Goal: Task Accomplishment & Management: Use online tool/utility

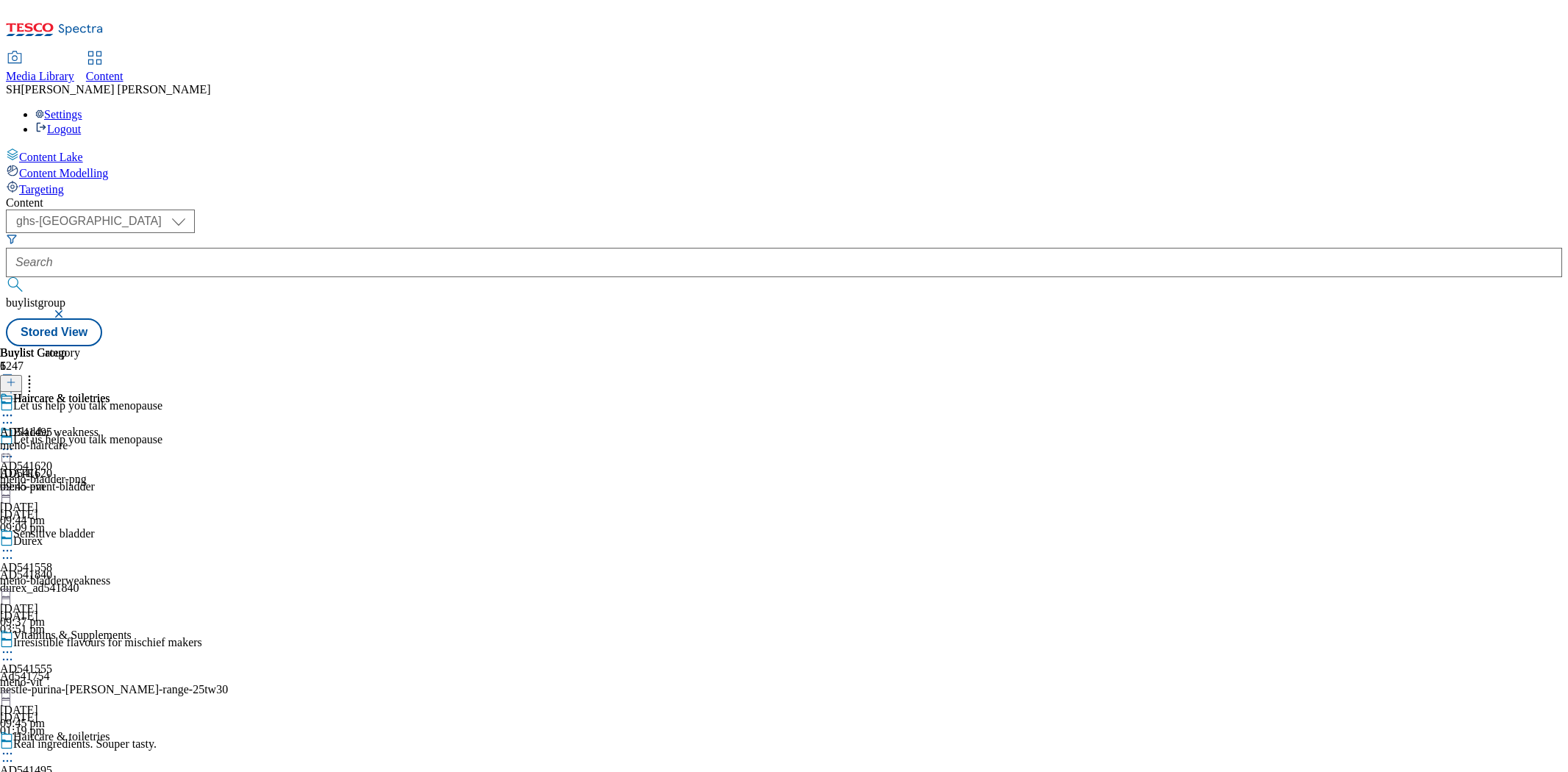
select select "ghs-[GEOGRAPHIC_DATA]"
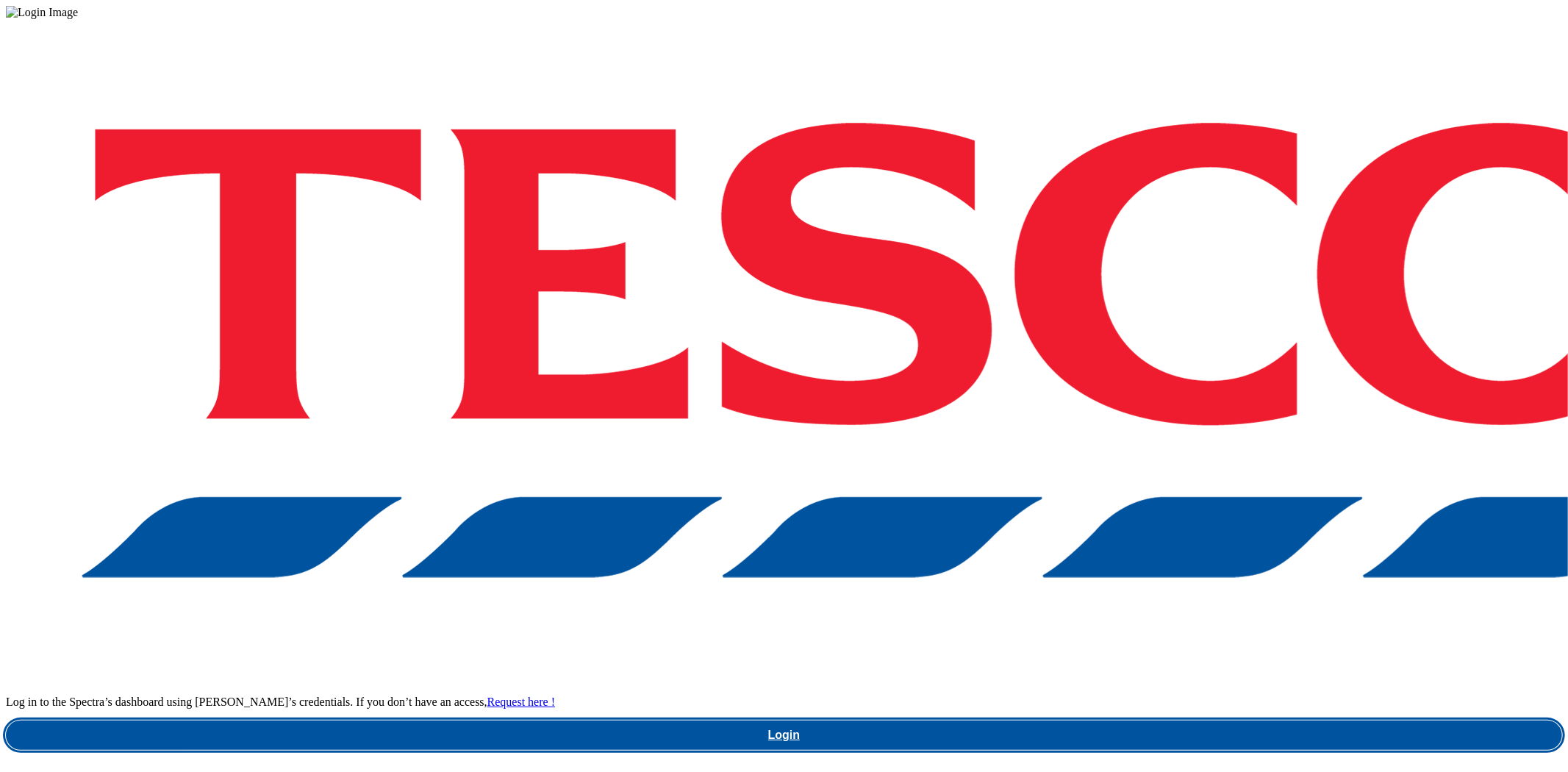
click at [1211, 720] on link "Login" at bounding box center [784, 735] width 1556 height 29
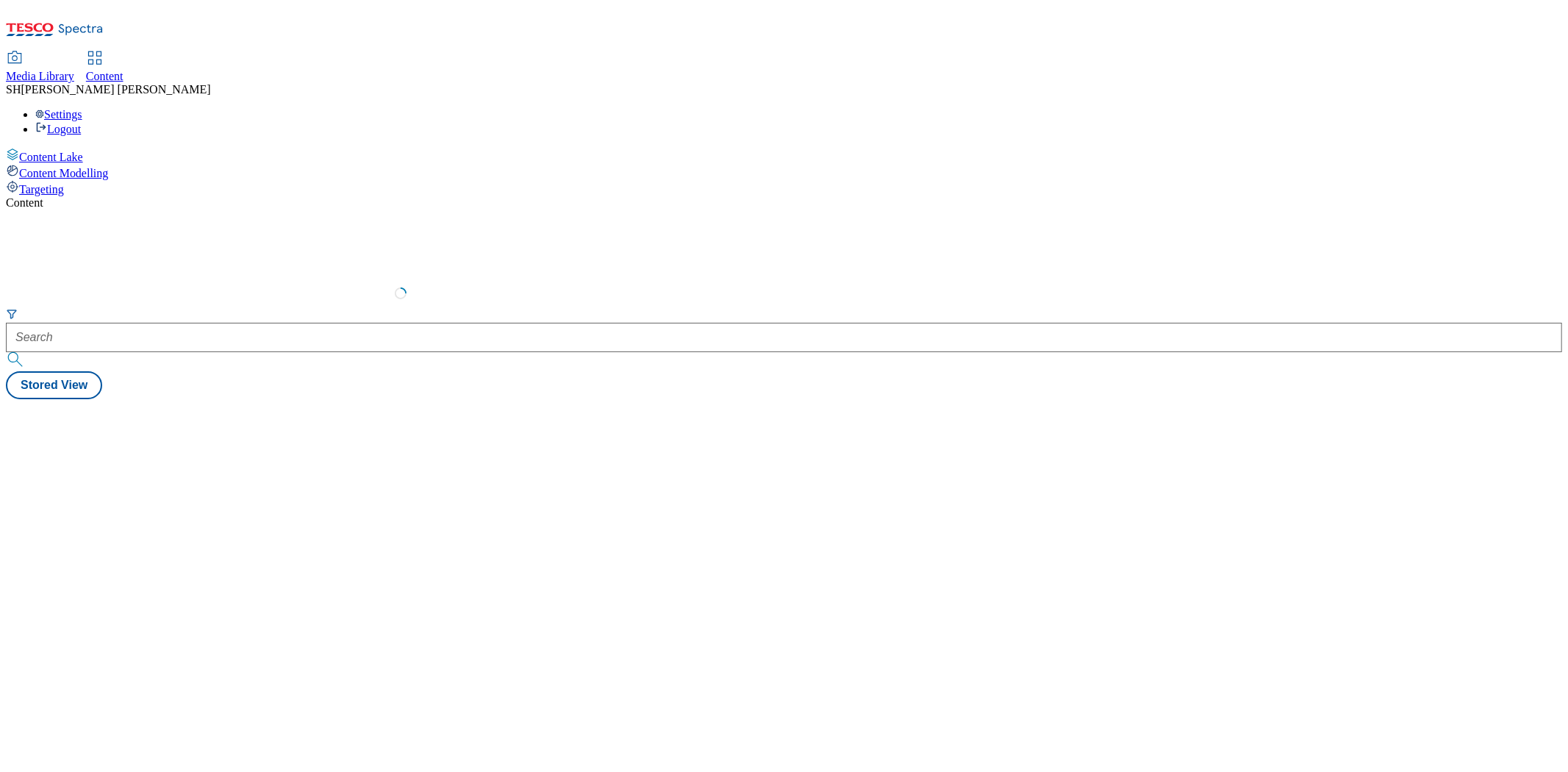
select select "ghs-uk"
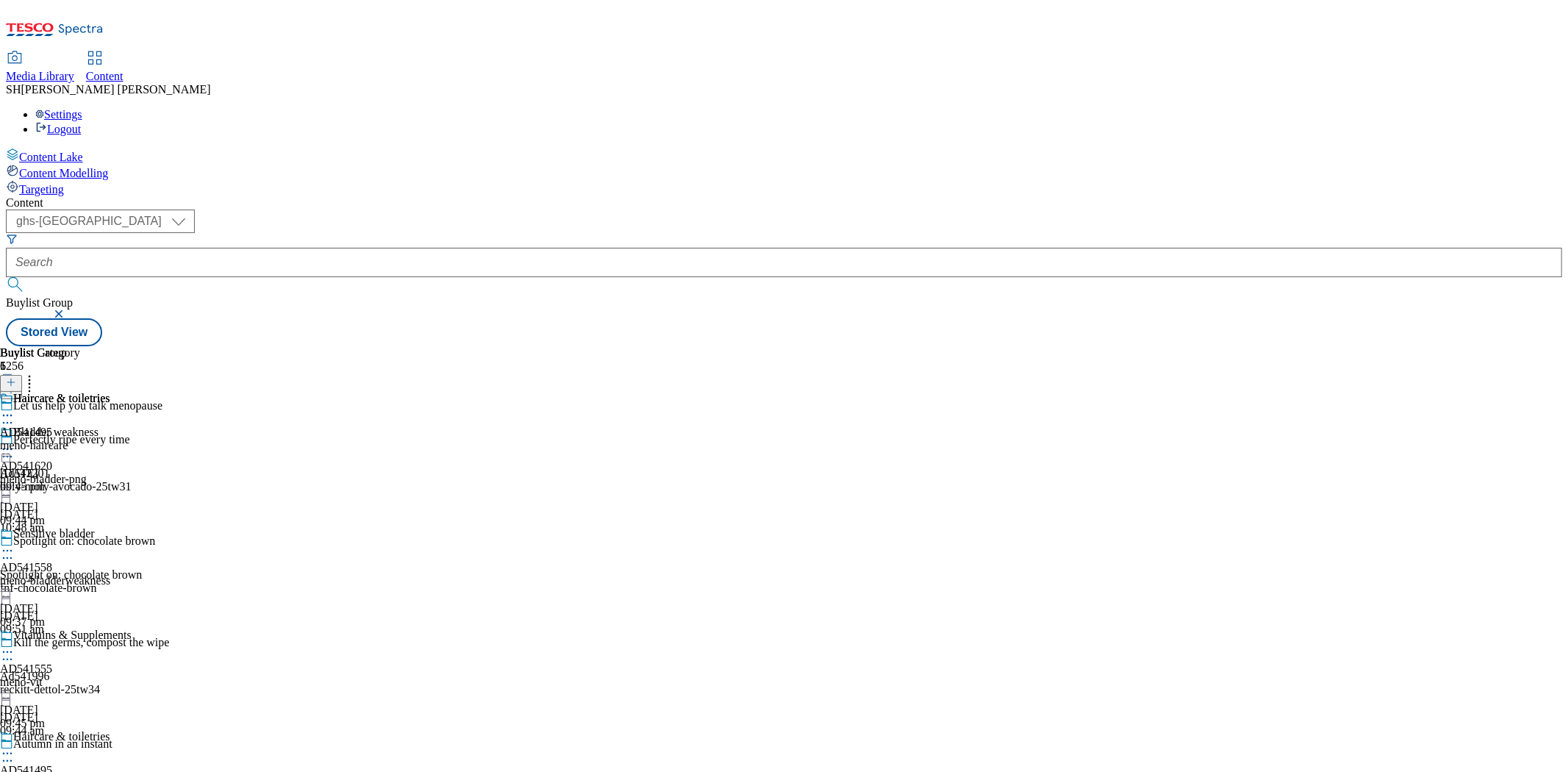
scroll to position [290, 0]
click at [80, 439] on div "meno-pain" at bounding box center [40, 445] width 80 height 13
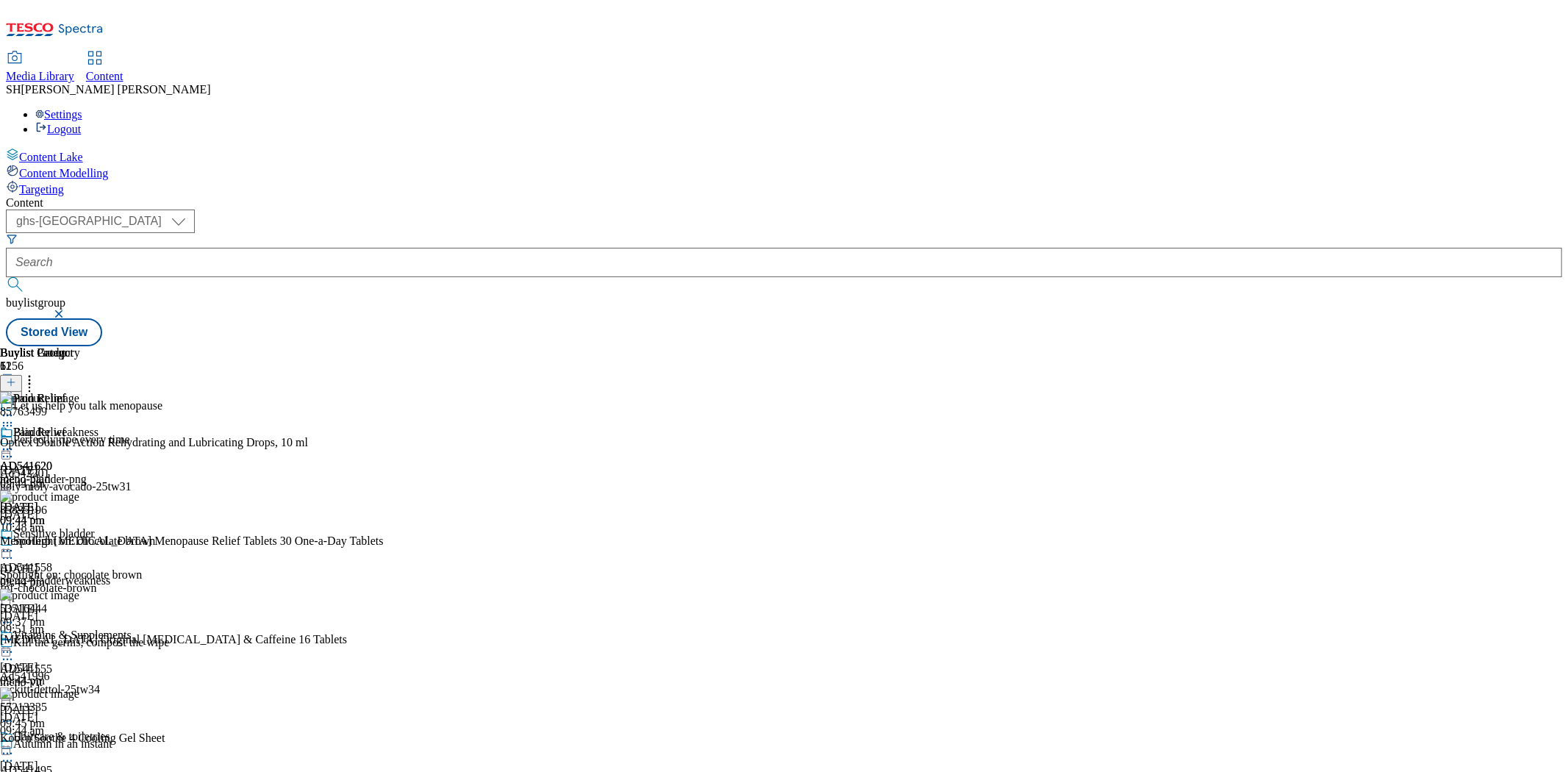
click at [16, 377] on icon at bounding box center [11, 382] width 10 height 10
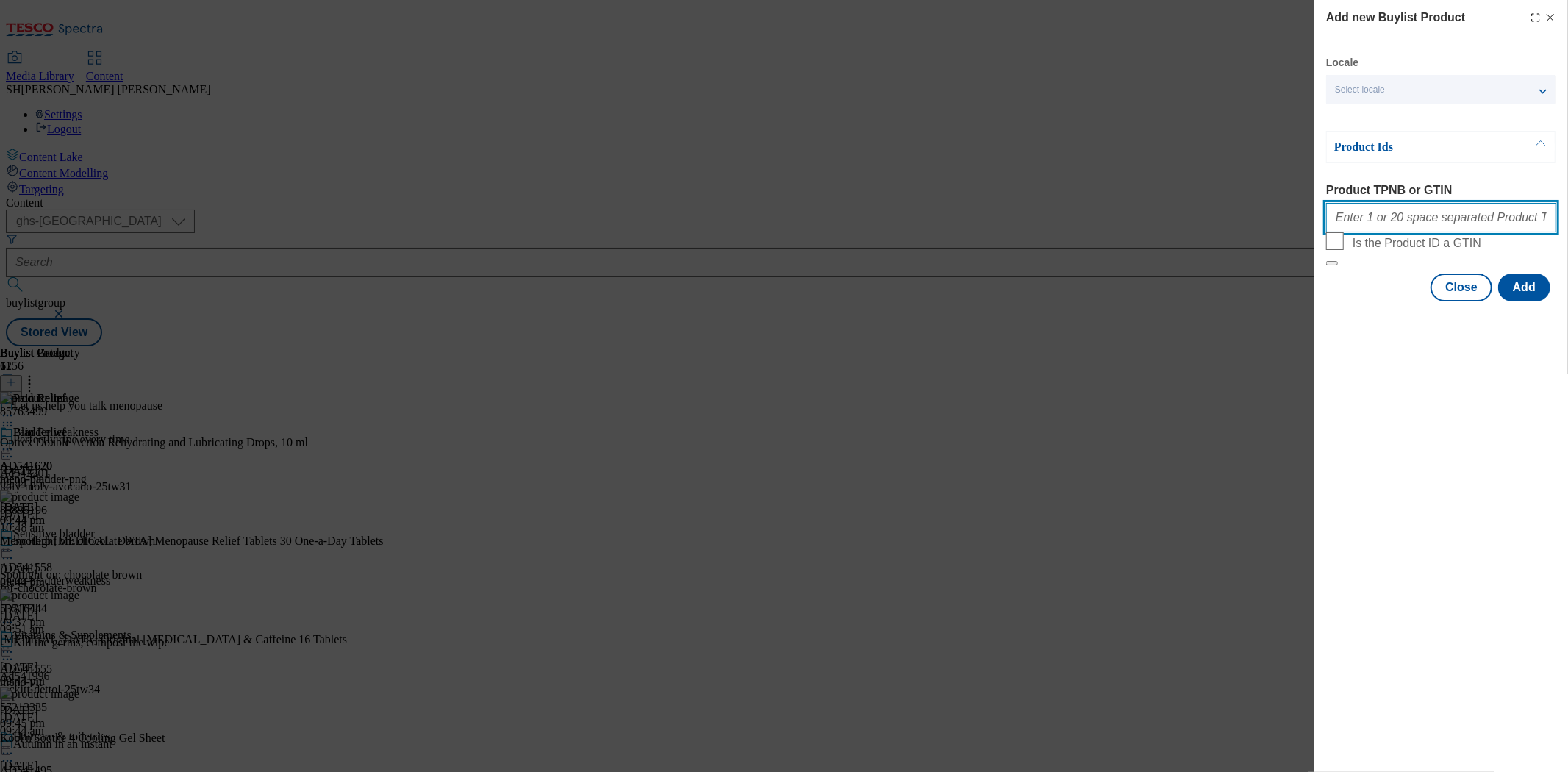
click at [1382, 224] on input "Product TPNB or GTIN" at bounding box center [1440, 218] width 230 height 29
type input "62998481 85763499 88315663"
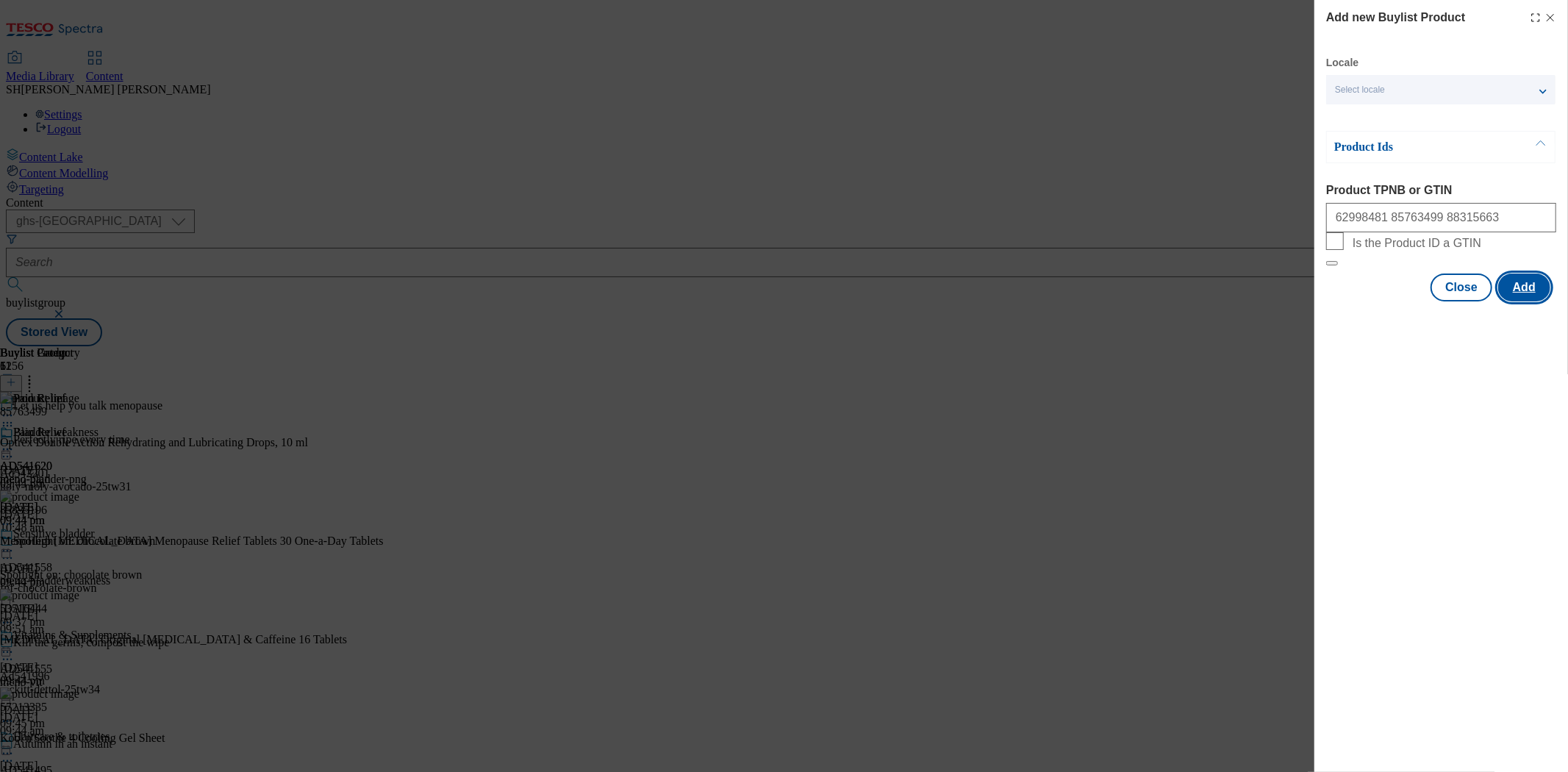
click at [1513, 302] on button "Add" at bounding box center [1524, 287] width 52 height 28
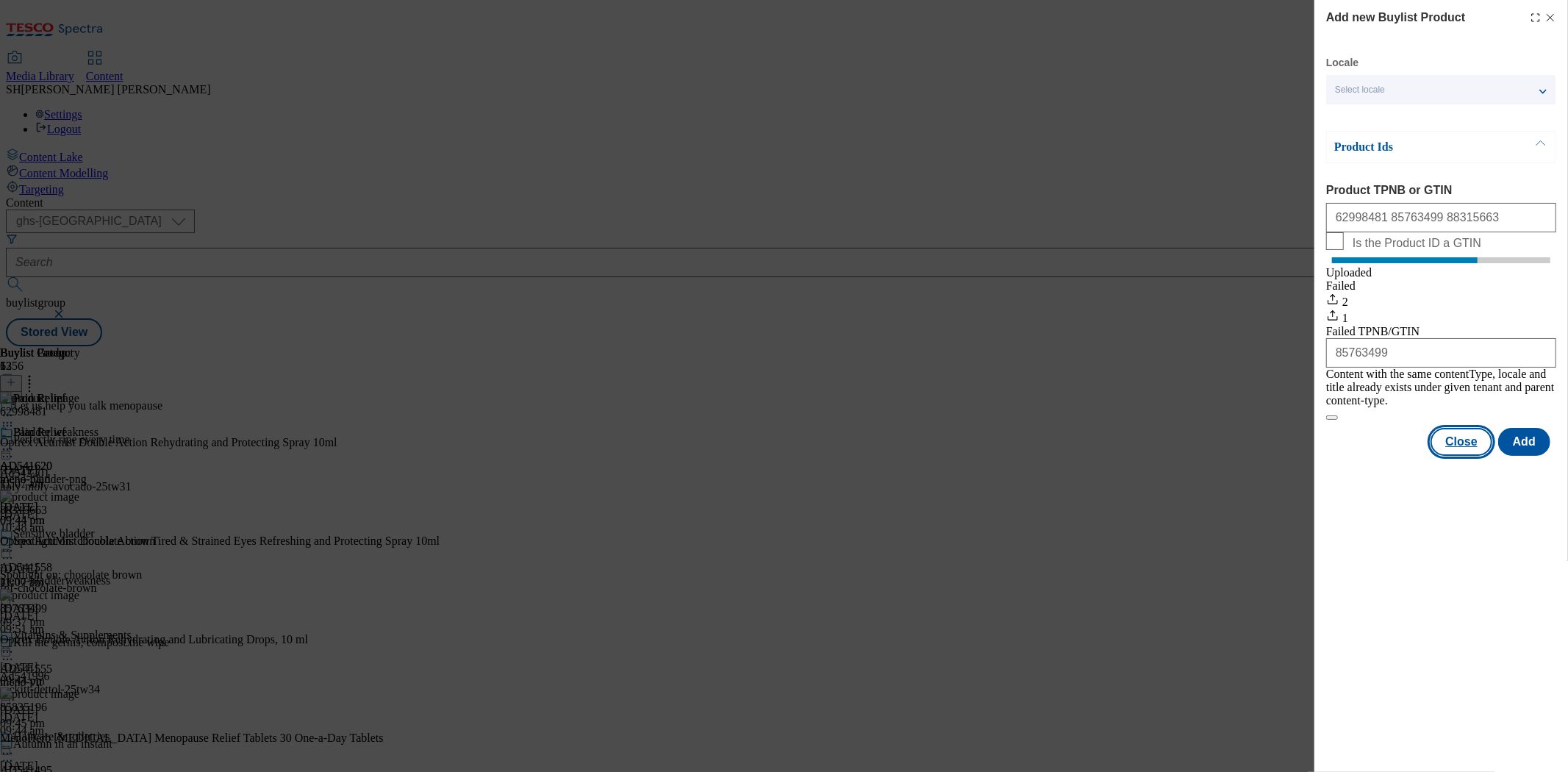
click at [1473, 445] on button "Close" at bounding box center [1461, 441] width 62 height 28
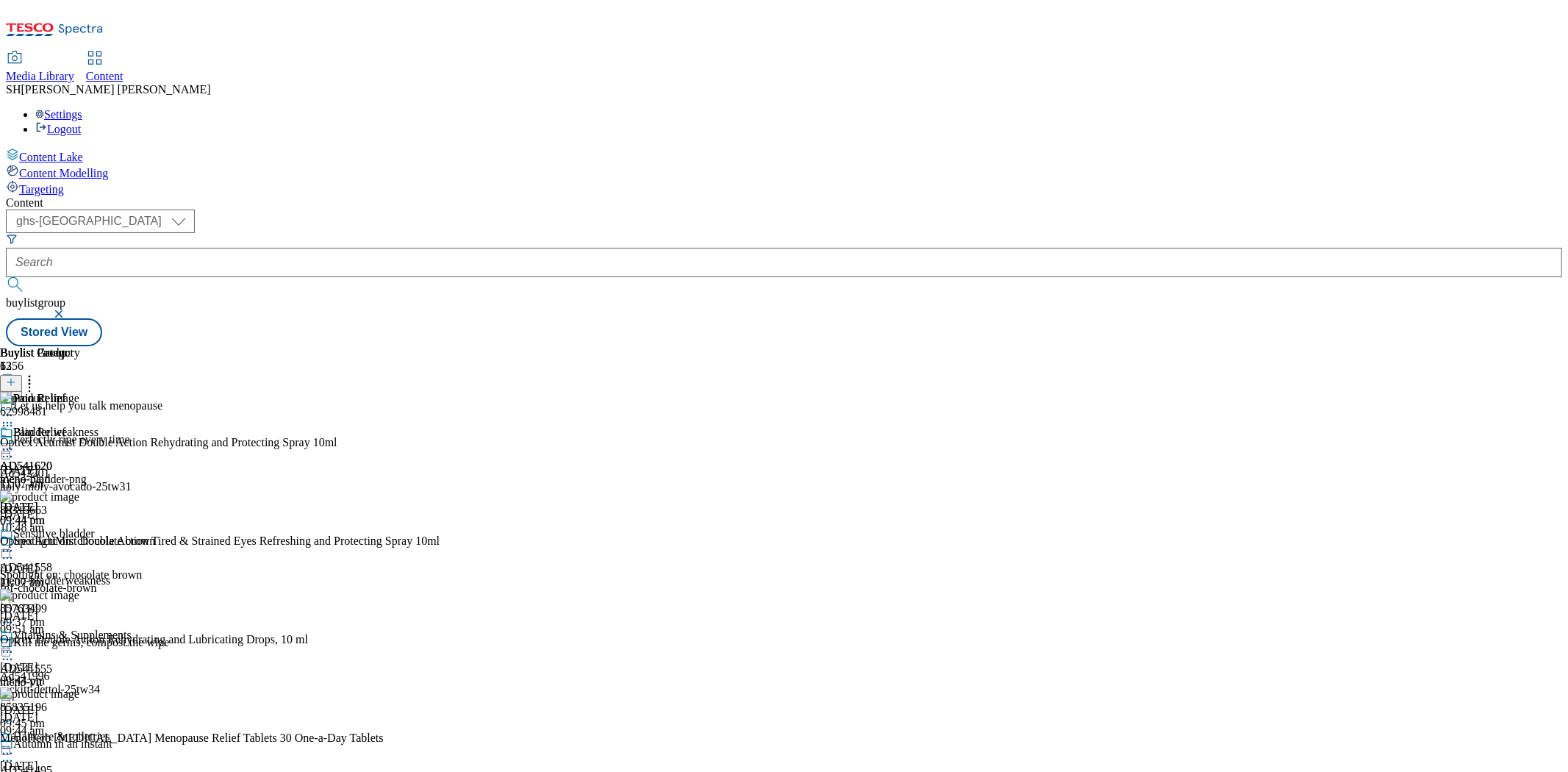
click at [15, 441] on icon at bounding box center [7, 448] width 15 height 15
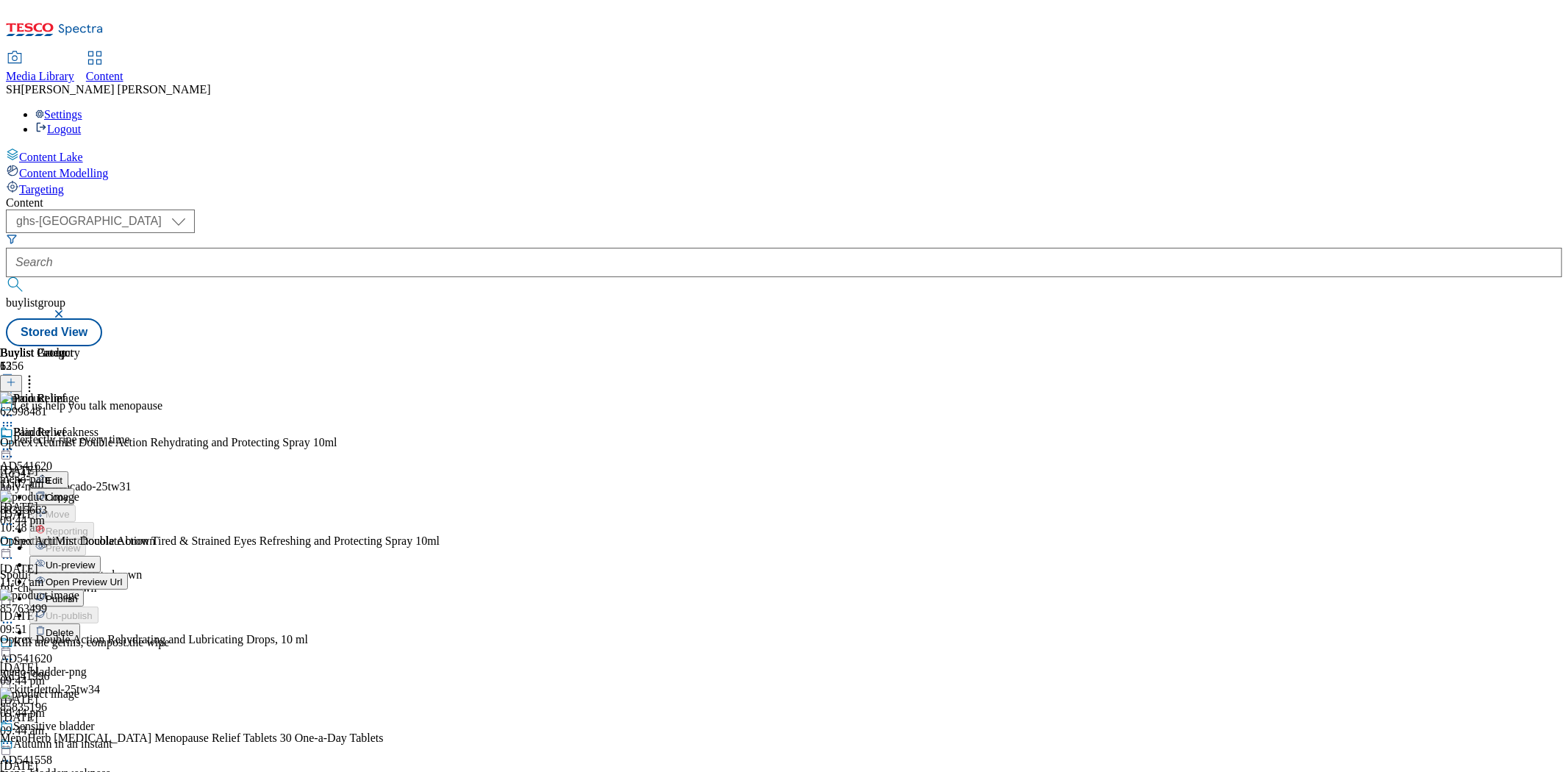
click at [78, 593] on span "Publish" at bounding box center [62, 599] width 32 height 11
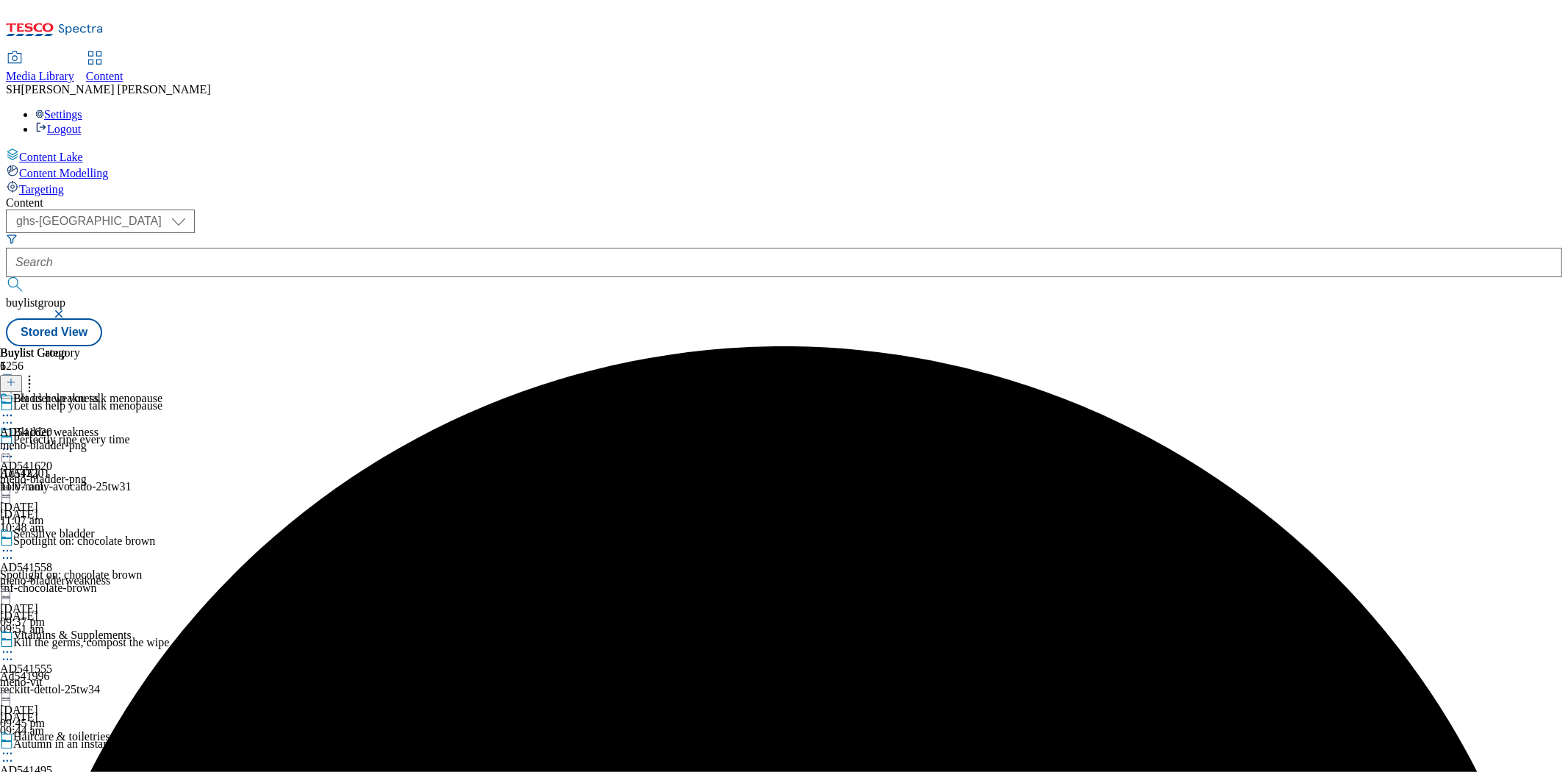
click at [15, 543] on icon at bounding box center [7, 550] width 15 height 15
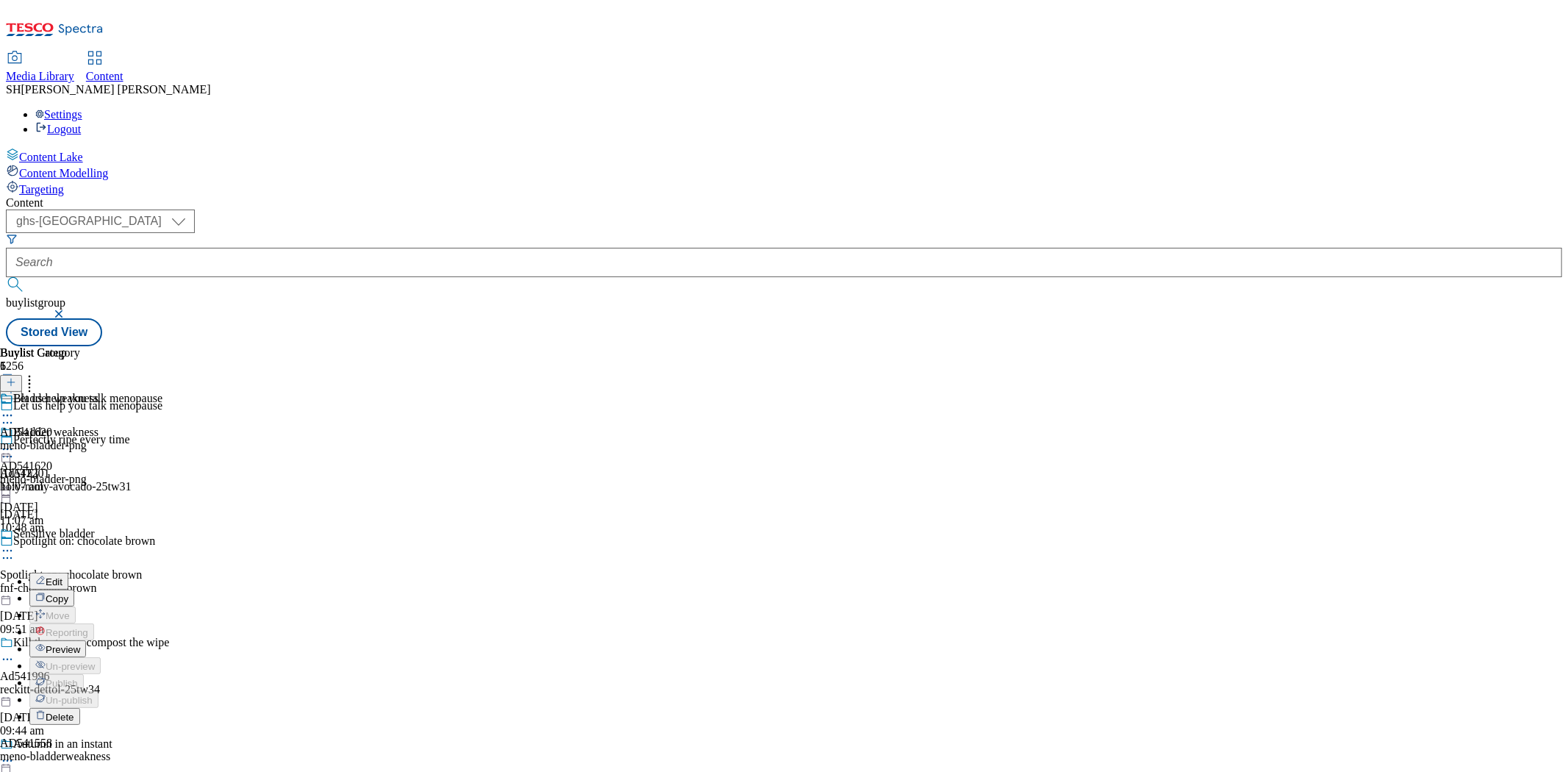
click at [80, 644] on span "Preview" at bounding box center [63, 649] width 34 height 11
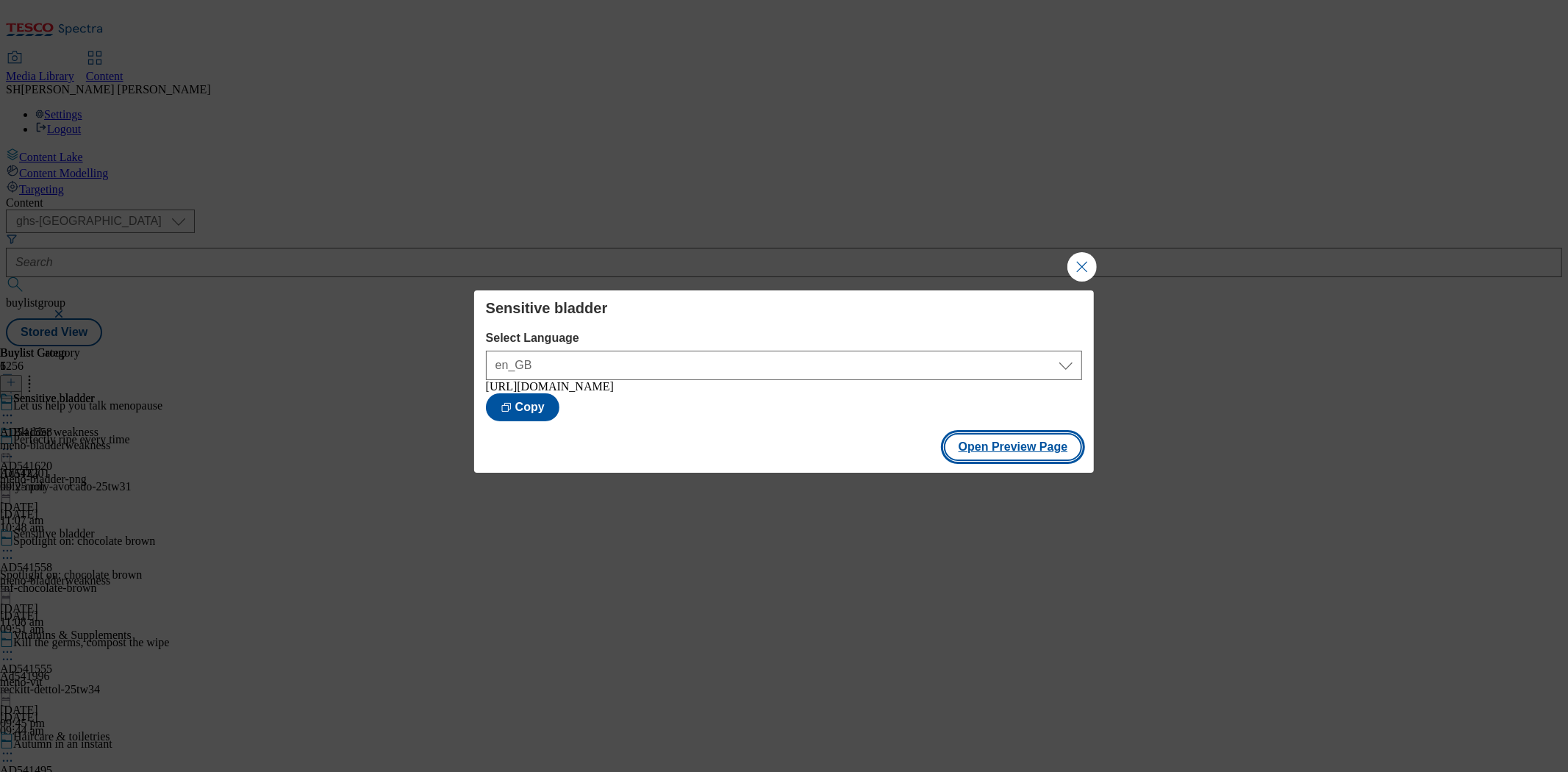
click at [983, 460] on button "Open Preview Page" at bounding box center [1014, 447] width 139 height 28
click at [1095, 256] on button "Close Modal" at bounding box center [1081, 266] width 29 height 29
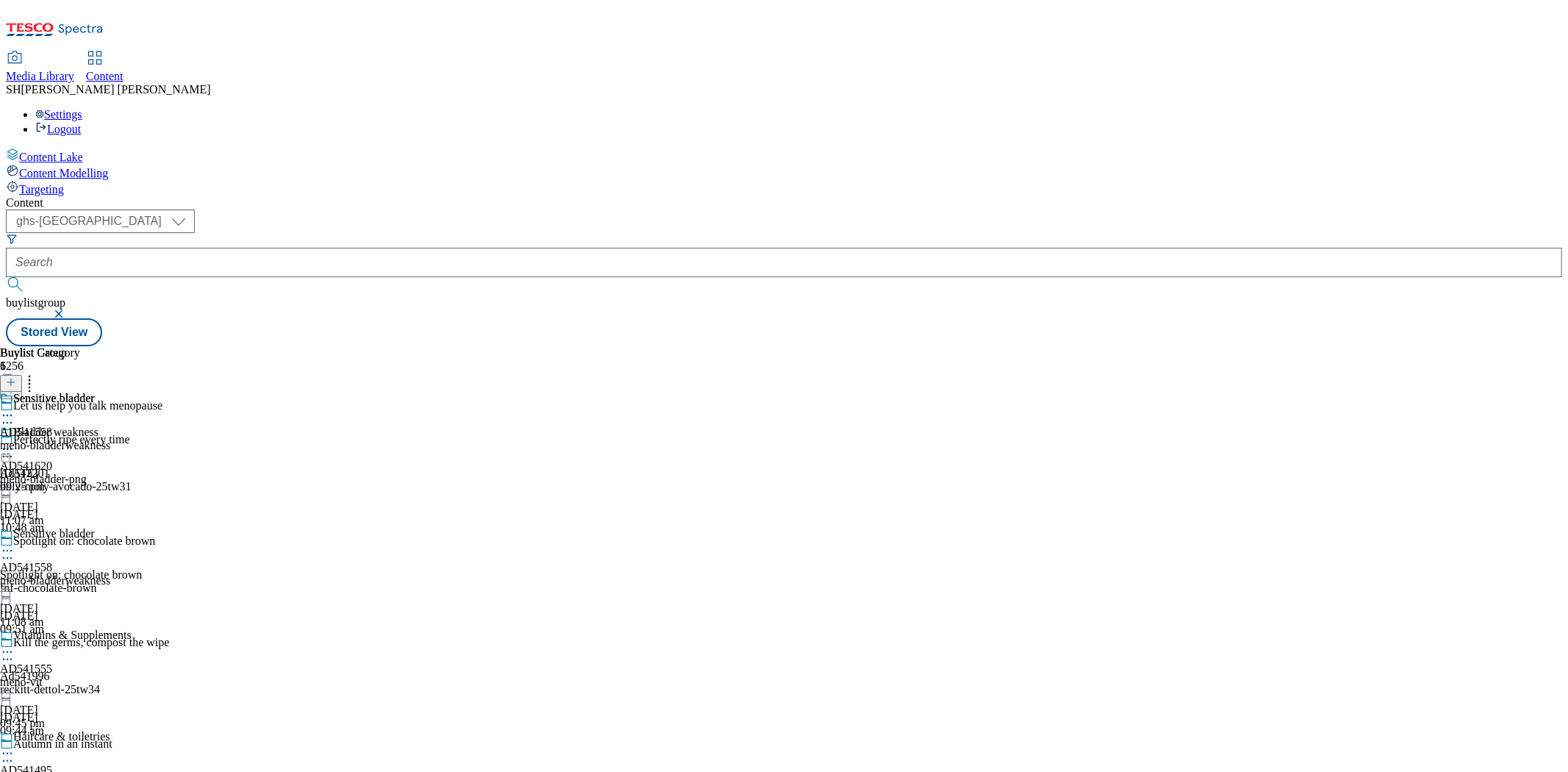
click at [15, 543] on icon at bounding box center [7, 550] width 15 height 15
click at [78, 694] on span "Publish" at bounding box center [62, 699] width 32 height 11
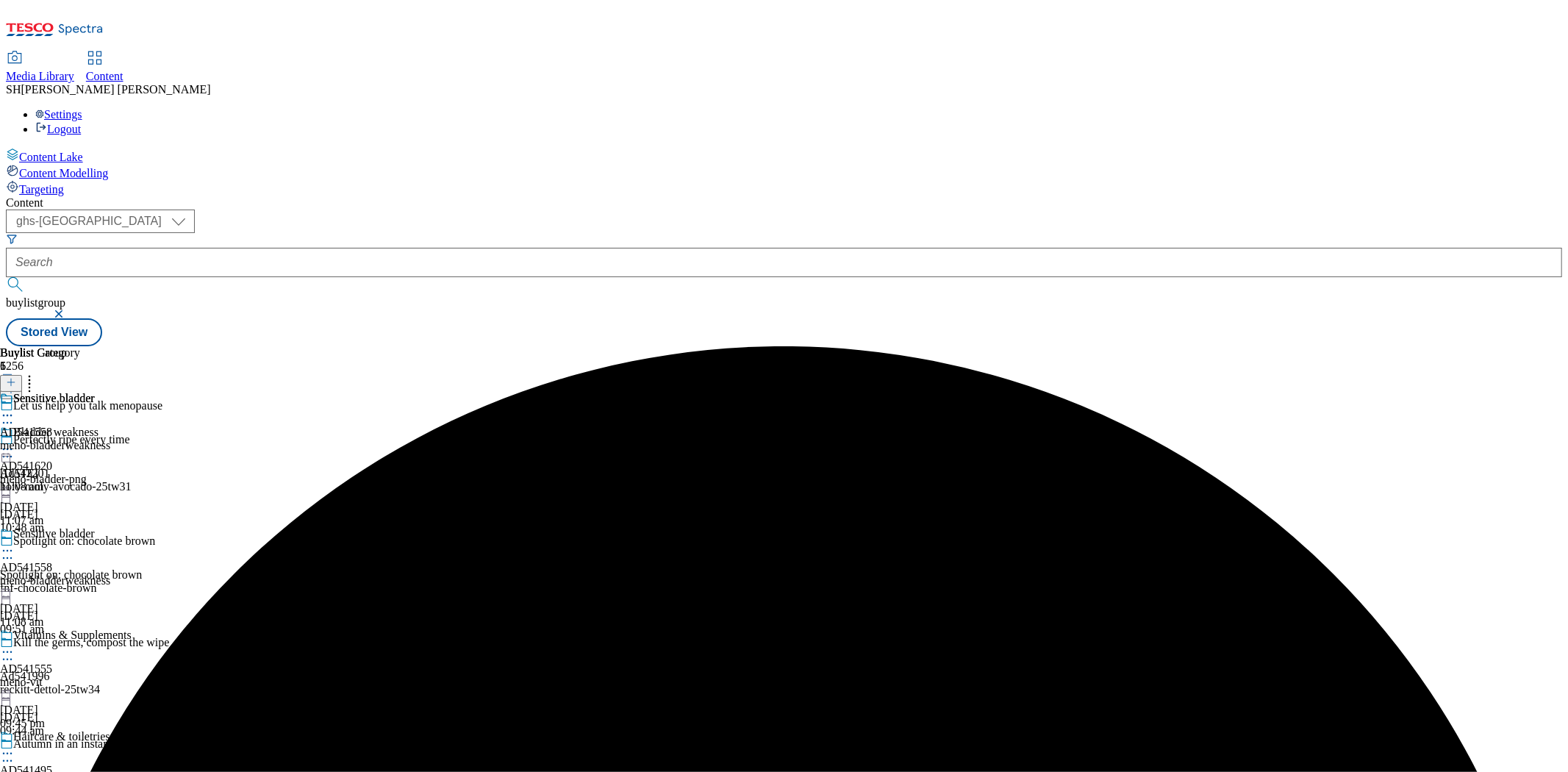
scroll to position [163, 0]
click at [15, 644] on icon at bounding box center [7, 651] width 15 height 15
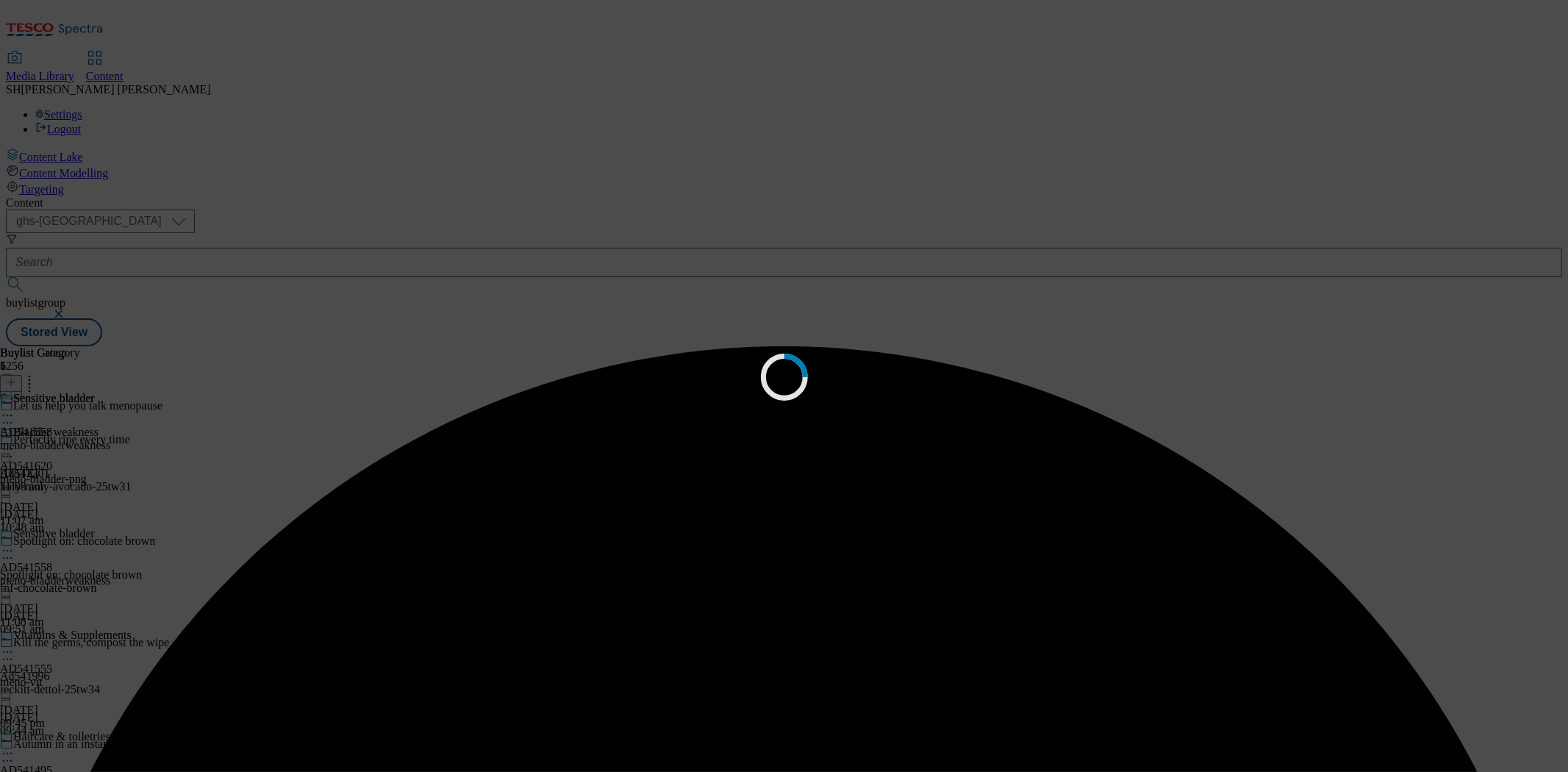
scroll to position [0, 0]
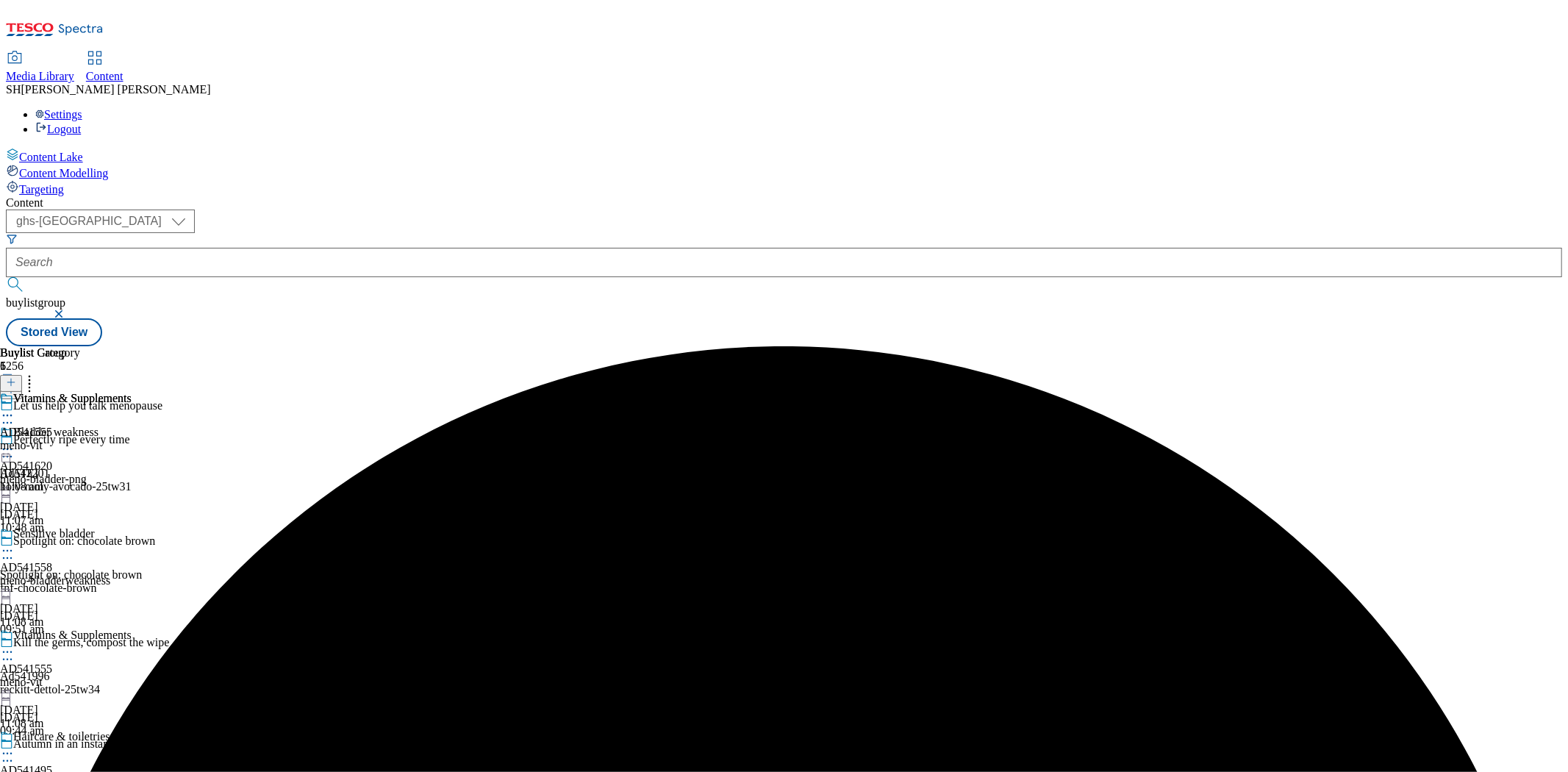
scroll to position [244, 0]
click at [15, 746] on icon at bounding box center [7, 753] width 15 height 15
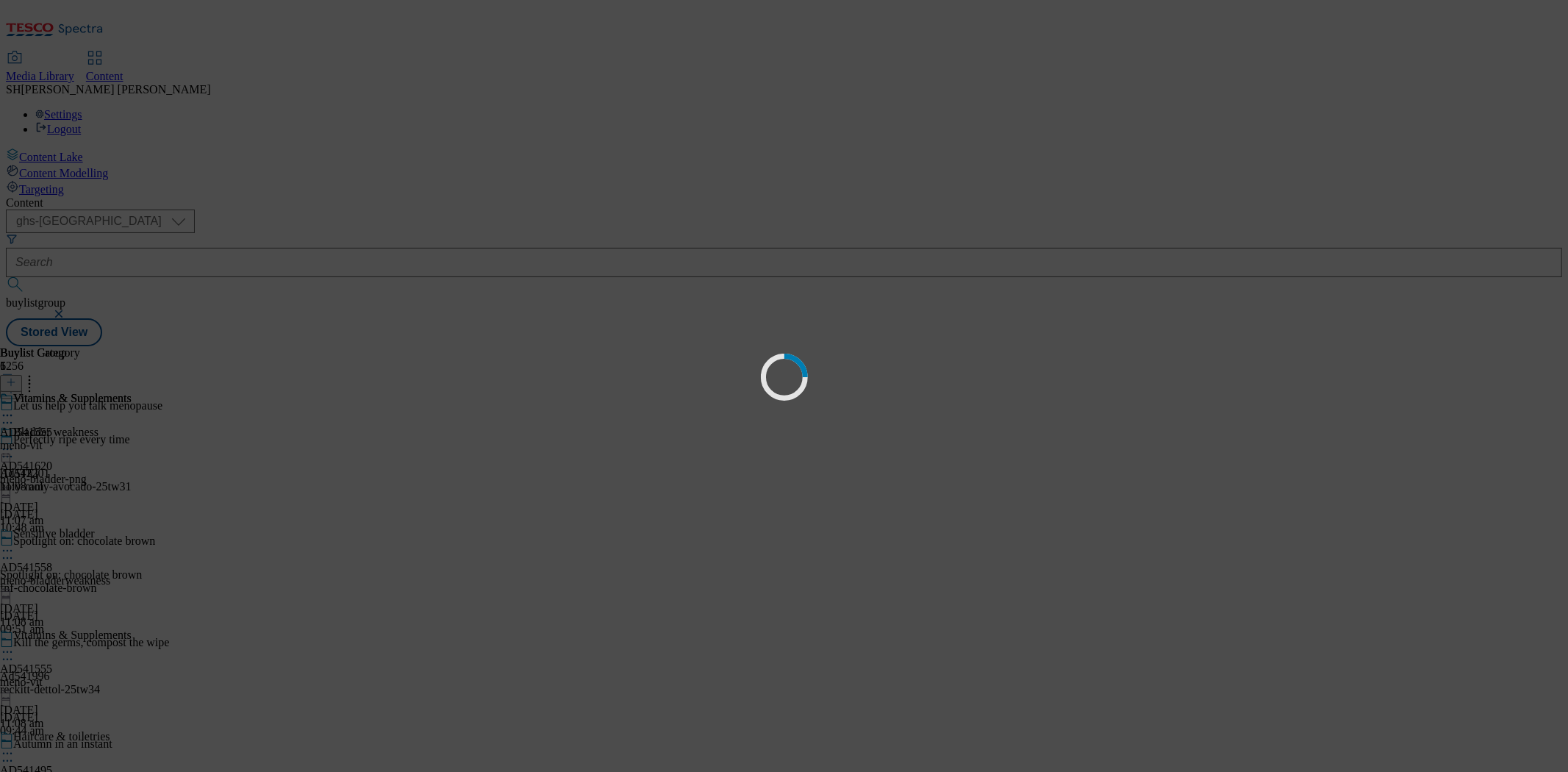
scroll to position [0, 0]
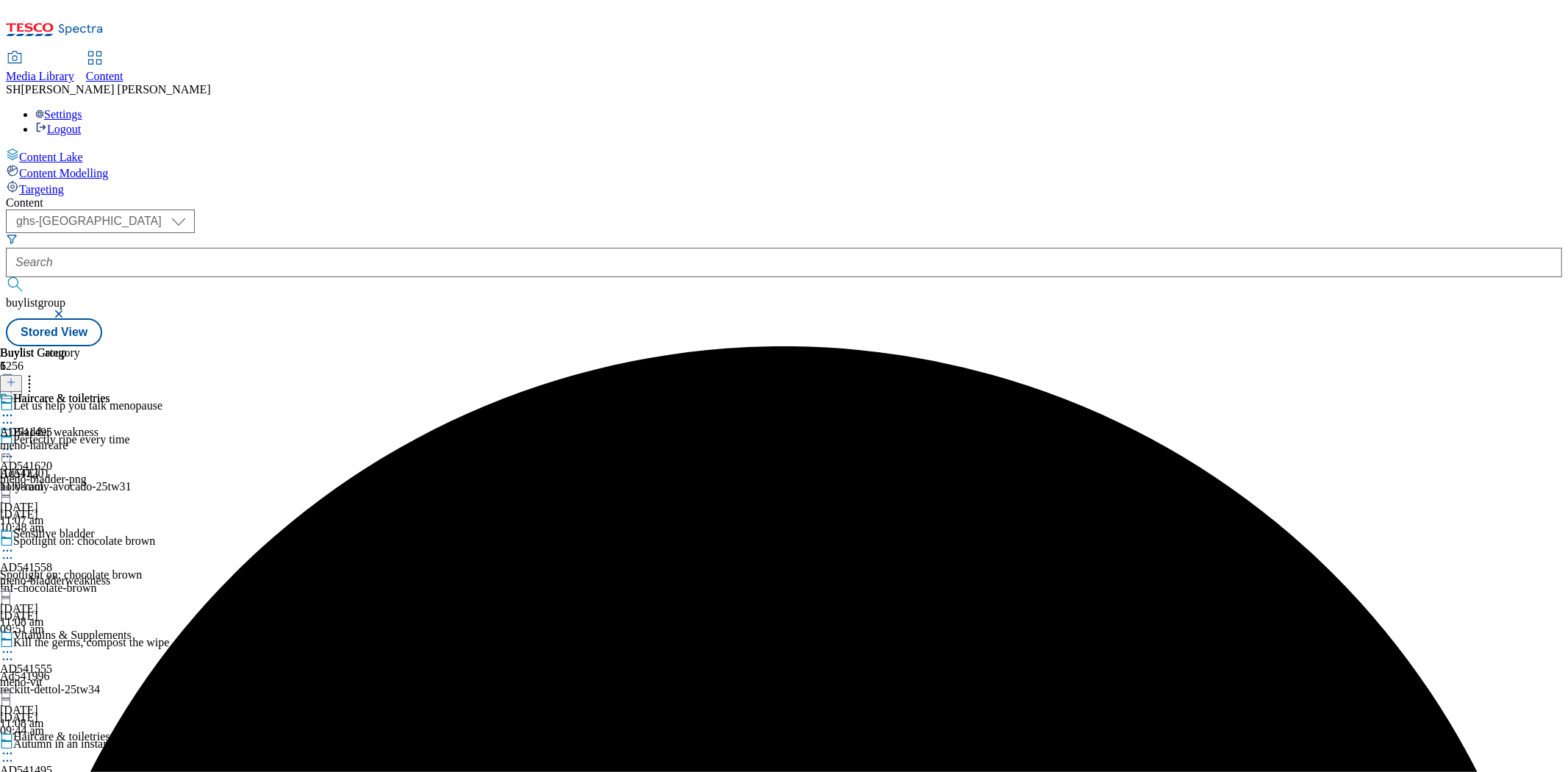
scroll to position [290, 0]
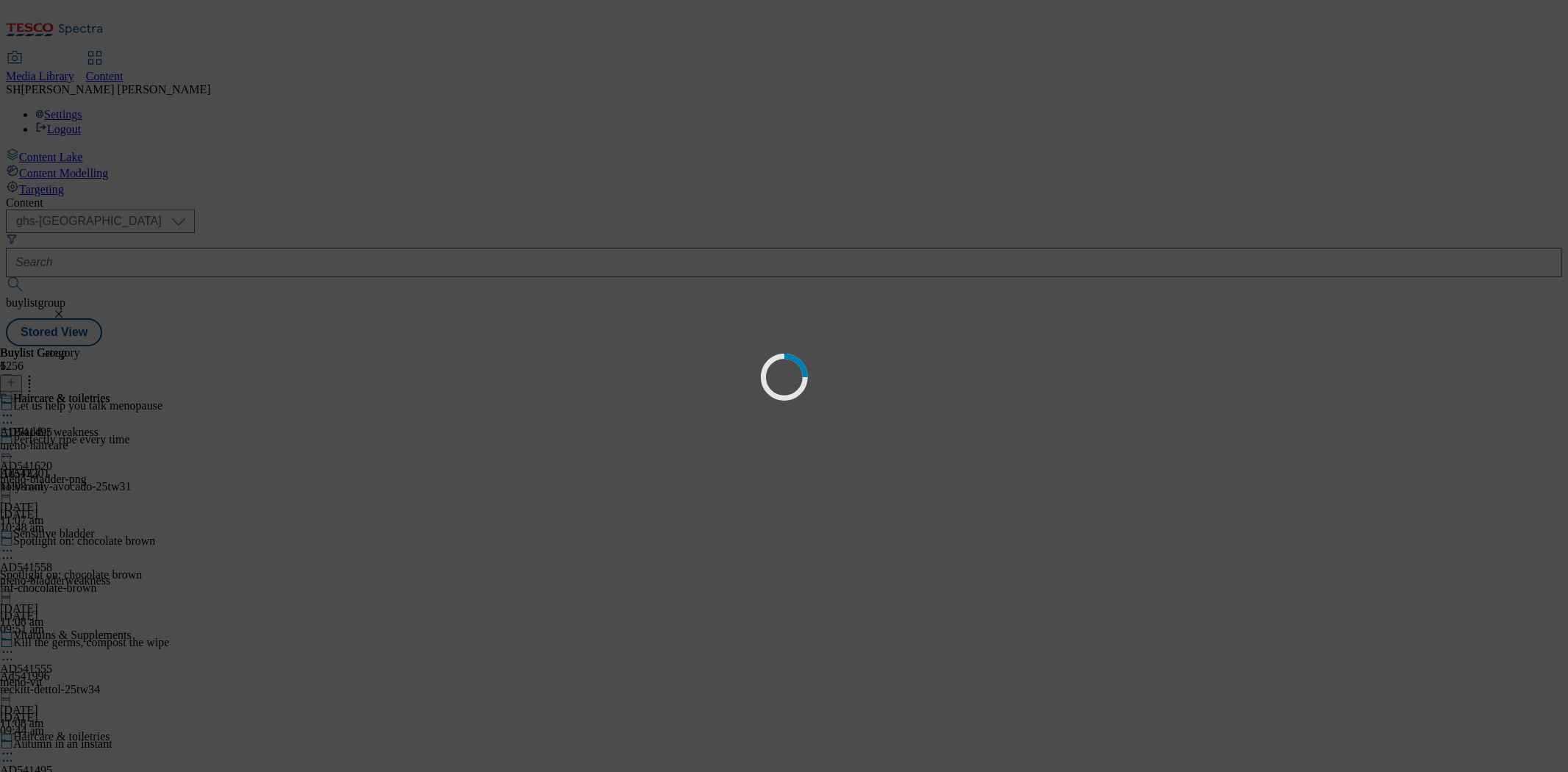
scroll to position [0, 0]
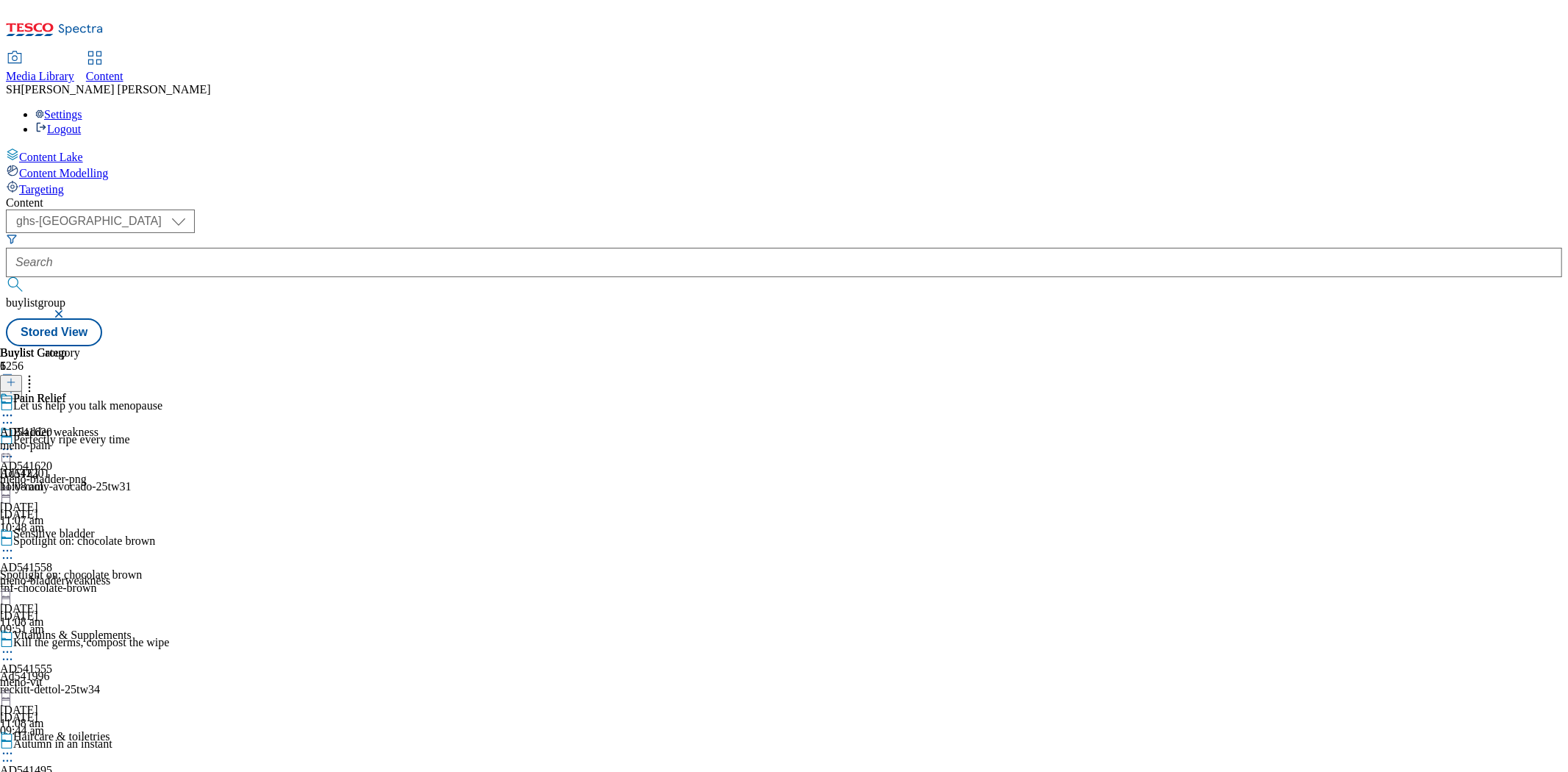
click at [15, 408] on icon at bounding box center [7, 415] width 15 height 15
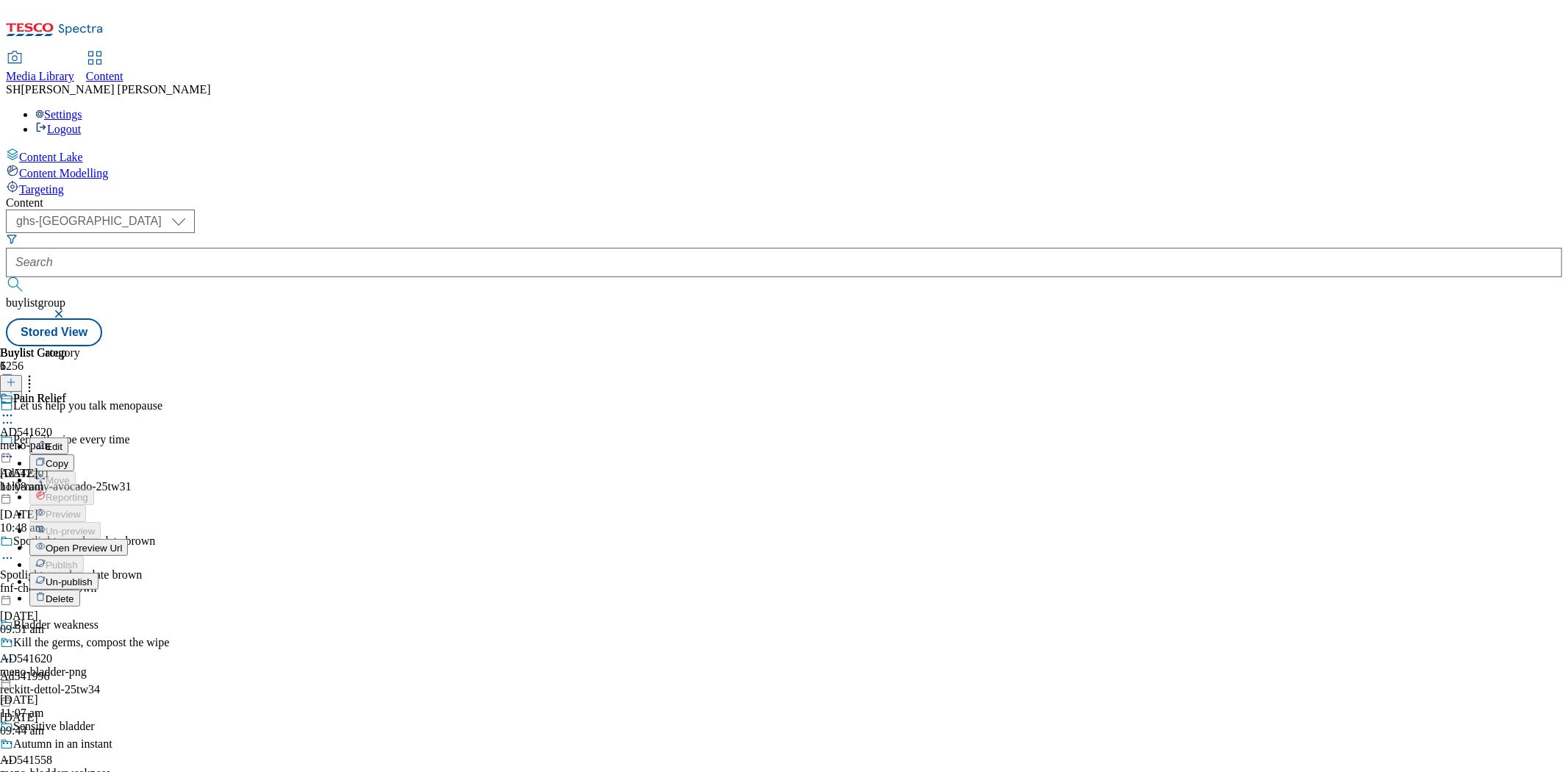
click at [122, 542] on span "Open Preview Url" at bounding box center [84, 548] width 76 height 11
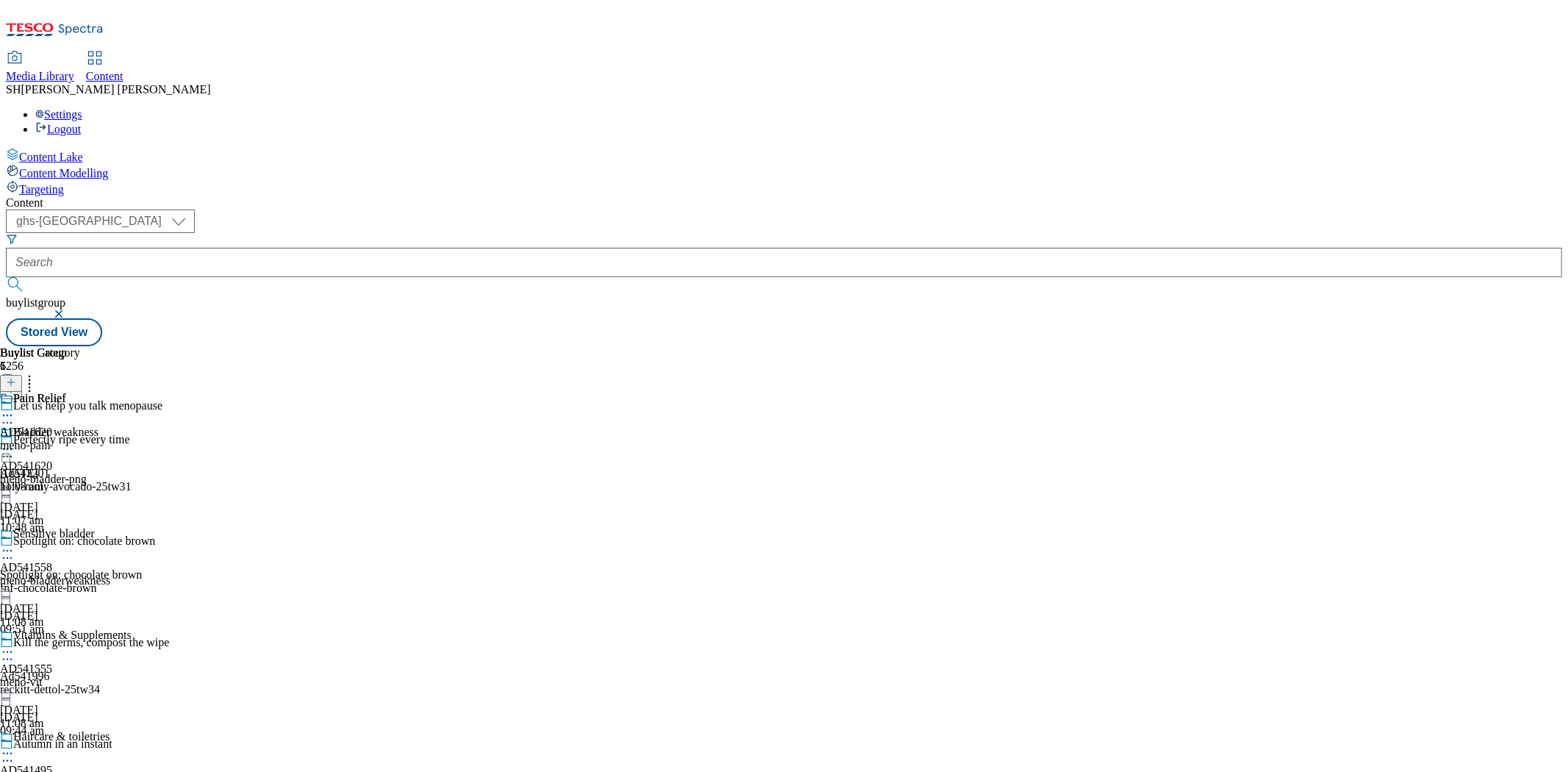
click at [15, 408] on icon at bounding box center [7, 415] width 15 height 15
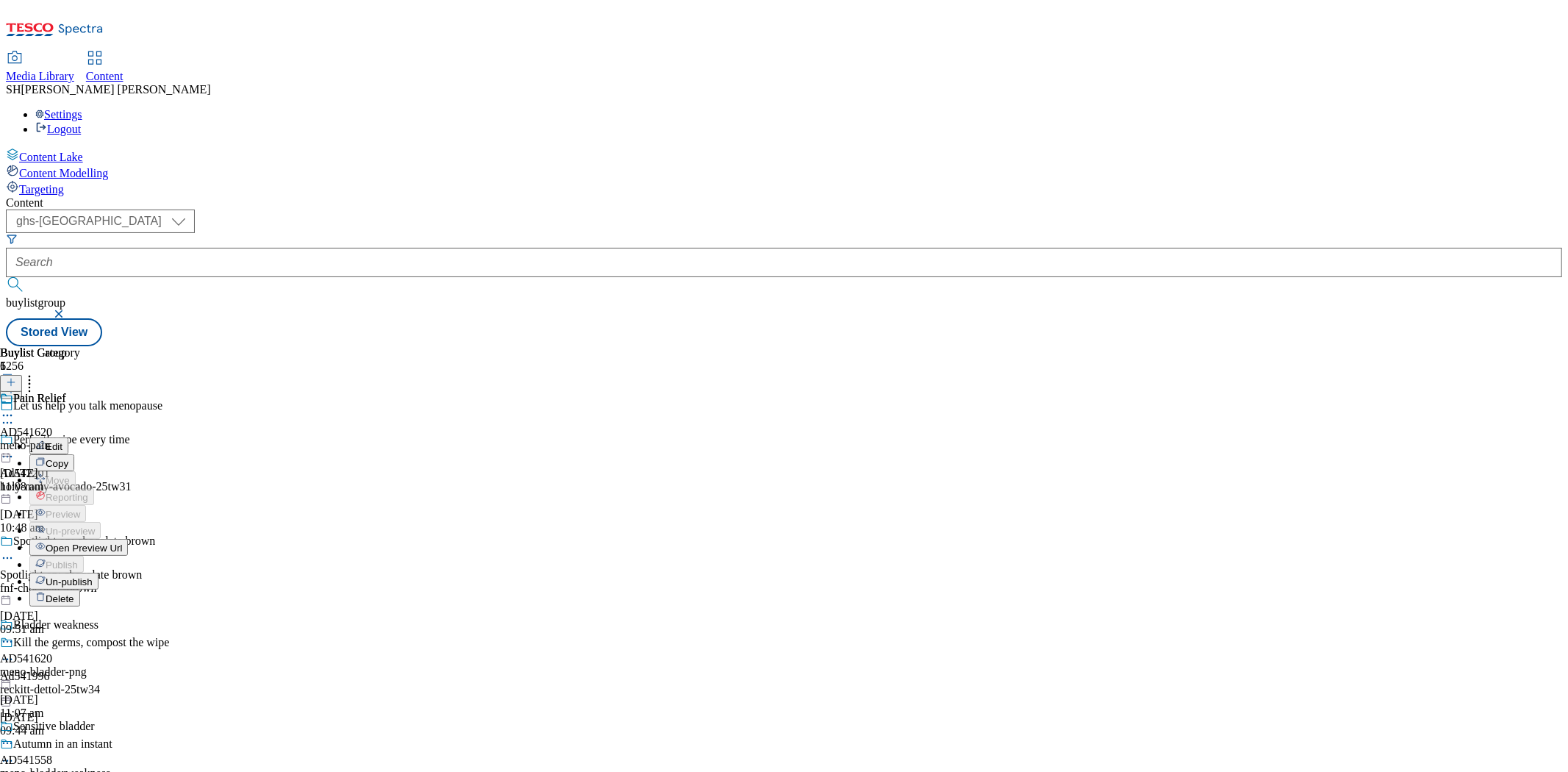
click at [92, 577] on span "Un-publish" at bounding box center [70, 582] width 47 height 11
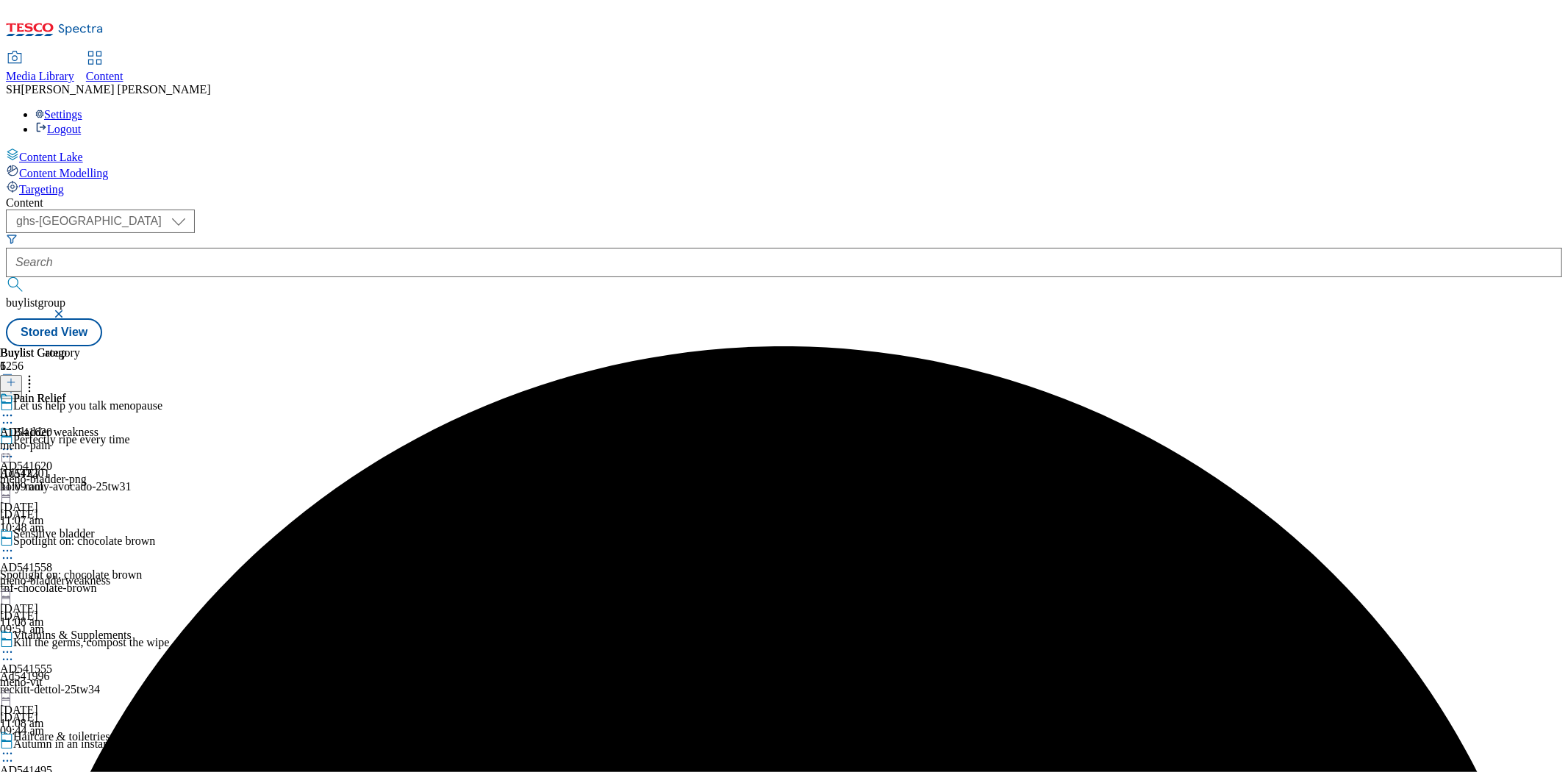
click at [80, 439] on div "meno-pain" at bounding box center [40, 445] width 80 height 13
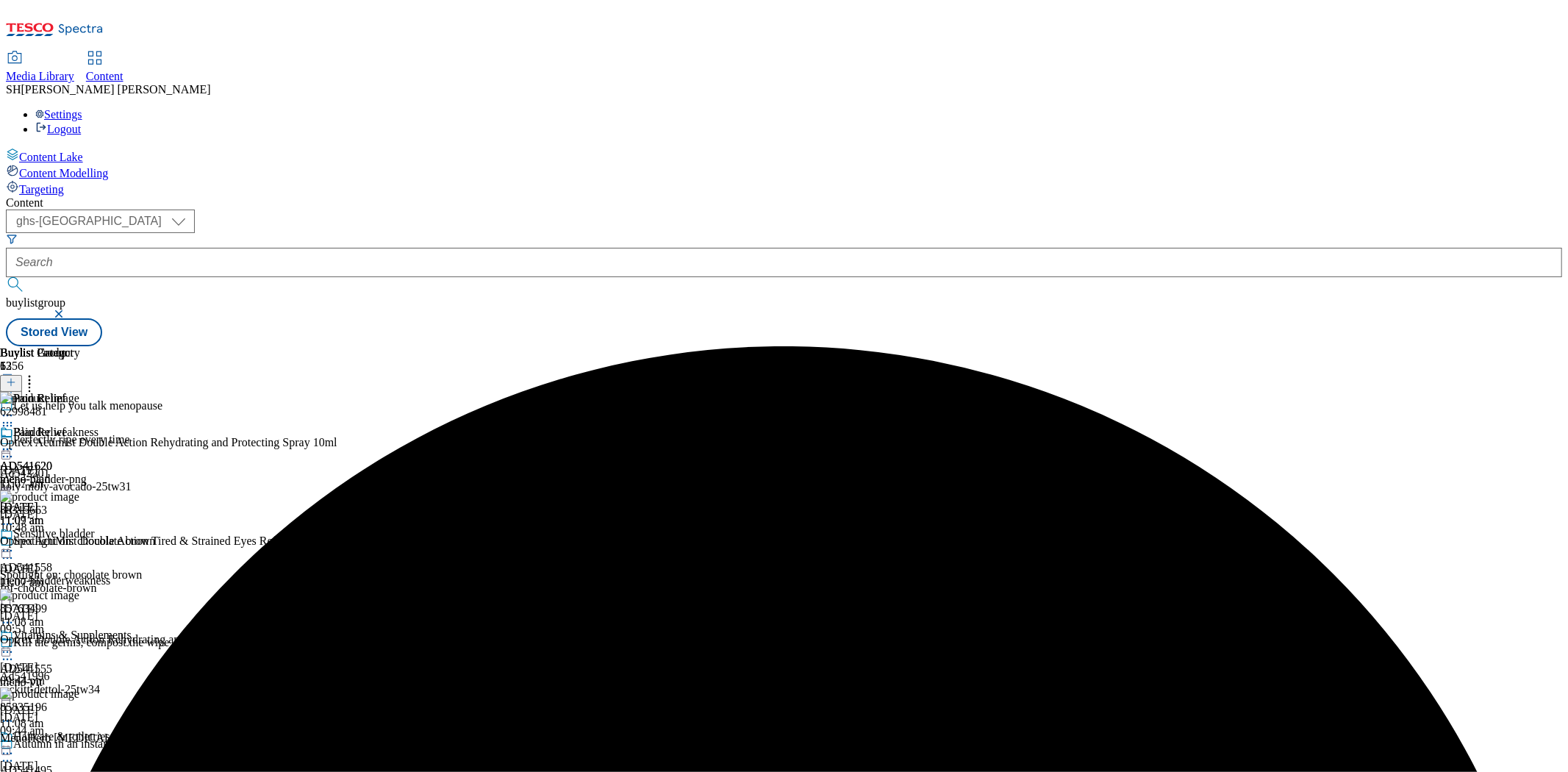
click at [15, 408] on icon at bounding box center [7, 415] width 15 height 15
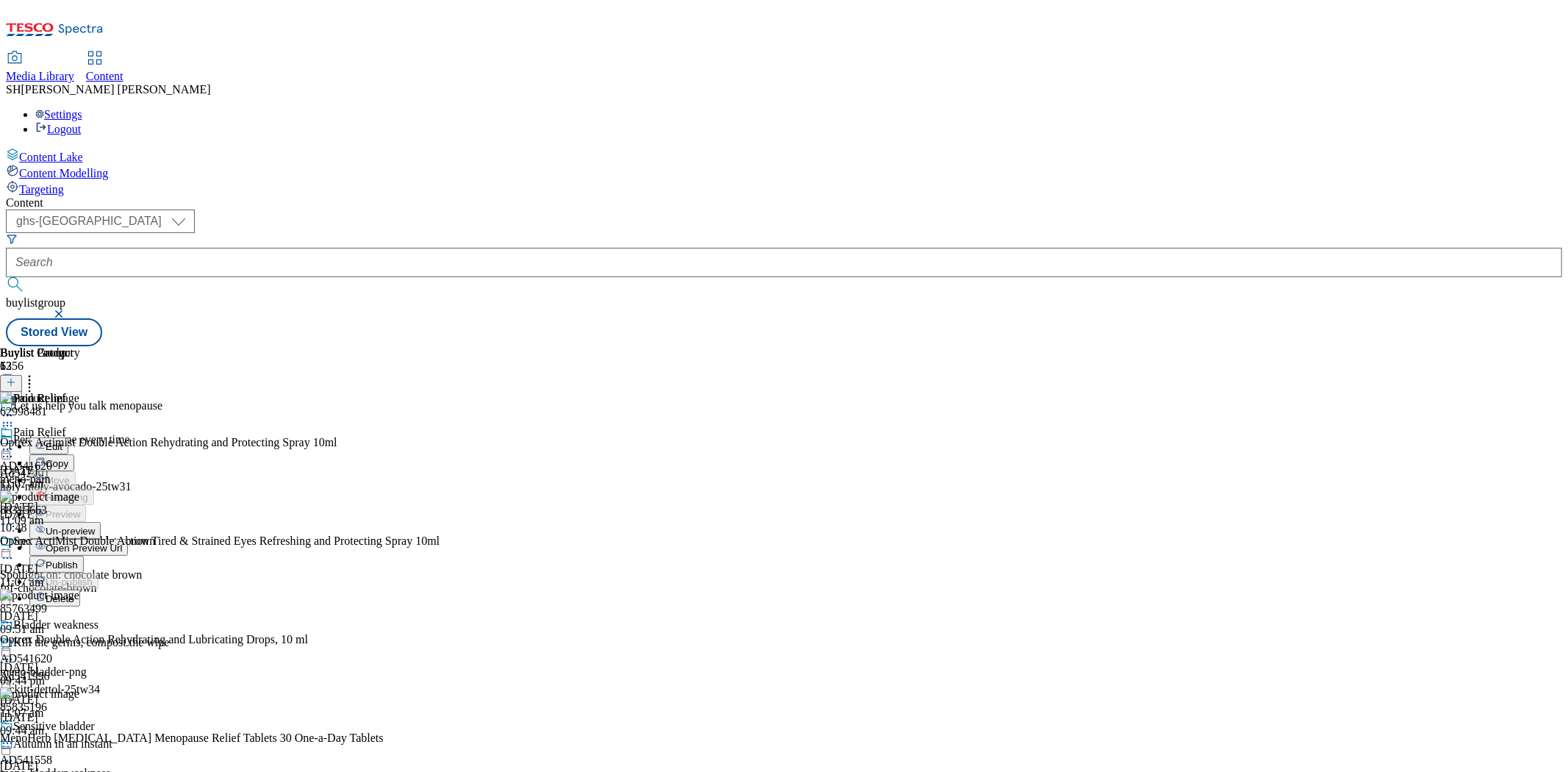
click at [95, 525] on span "Un-preview" at bounding box center [70, 531] width 49 height 11
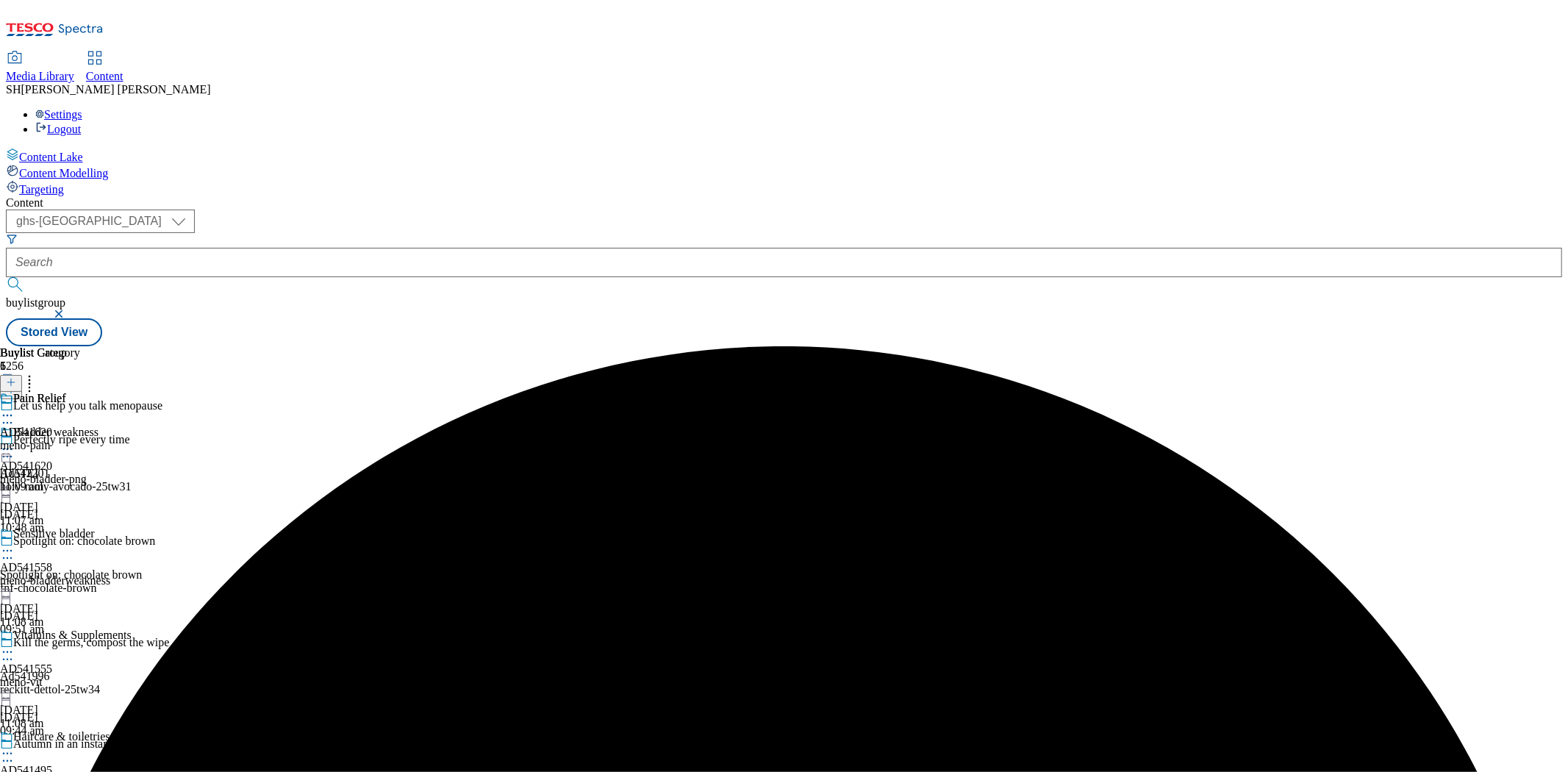
click at [15, 408] on icon at bounding box center [7, 415] width 15 height 15
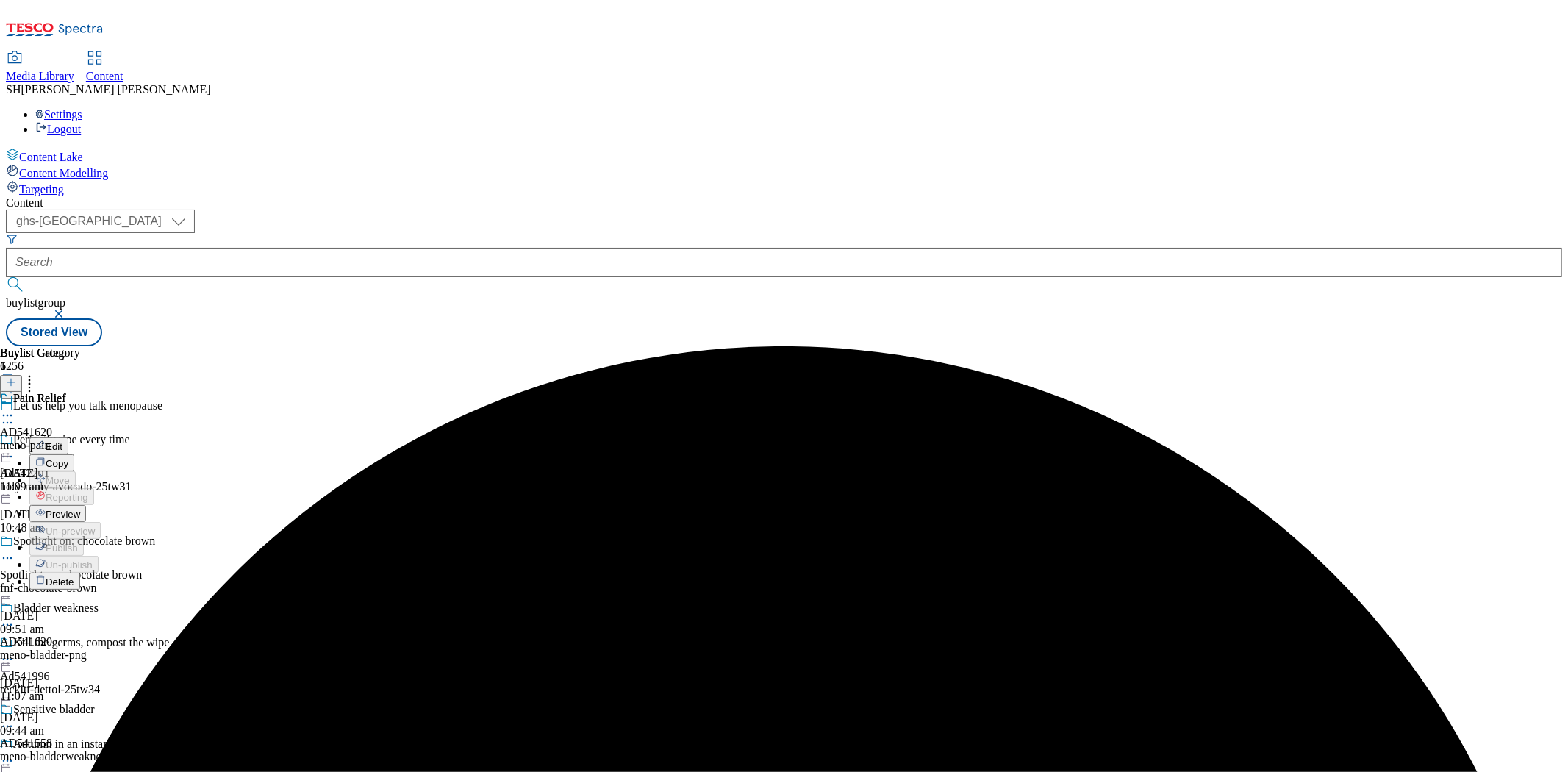
click at [80, 509] on span "Preview" at bounding box center [63, 514] width 34 height 11
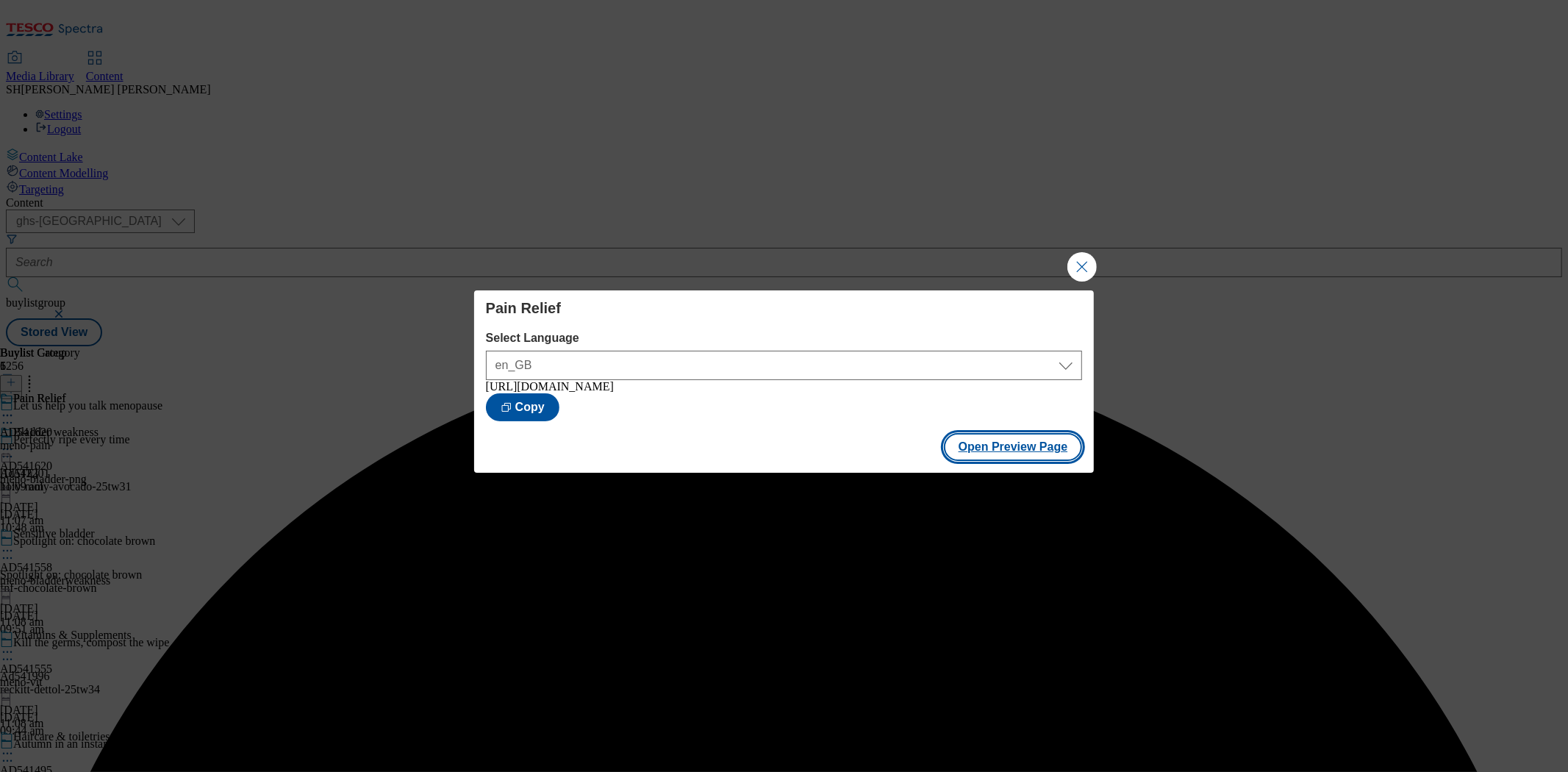
click at [1019, 451] on button "Open Preview Page" at bounding box center [1014, 447] width 139 height 28
click at [1084, 260] on button "Close Modal" at bounding box center [1081, 266] width 29 height 29
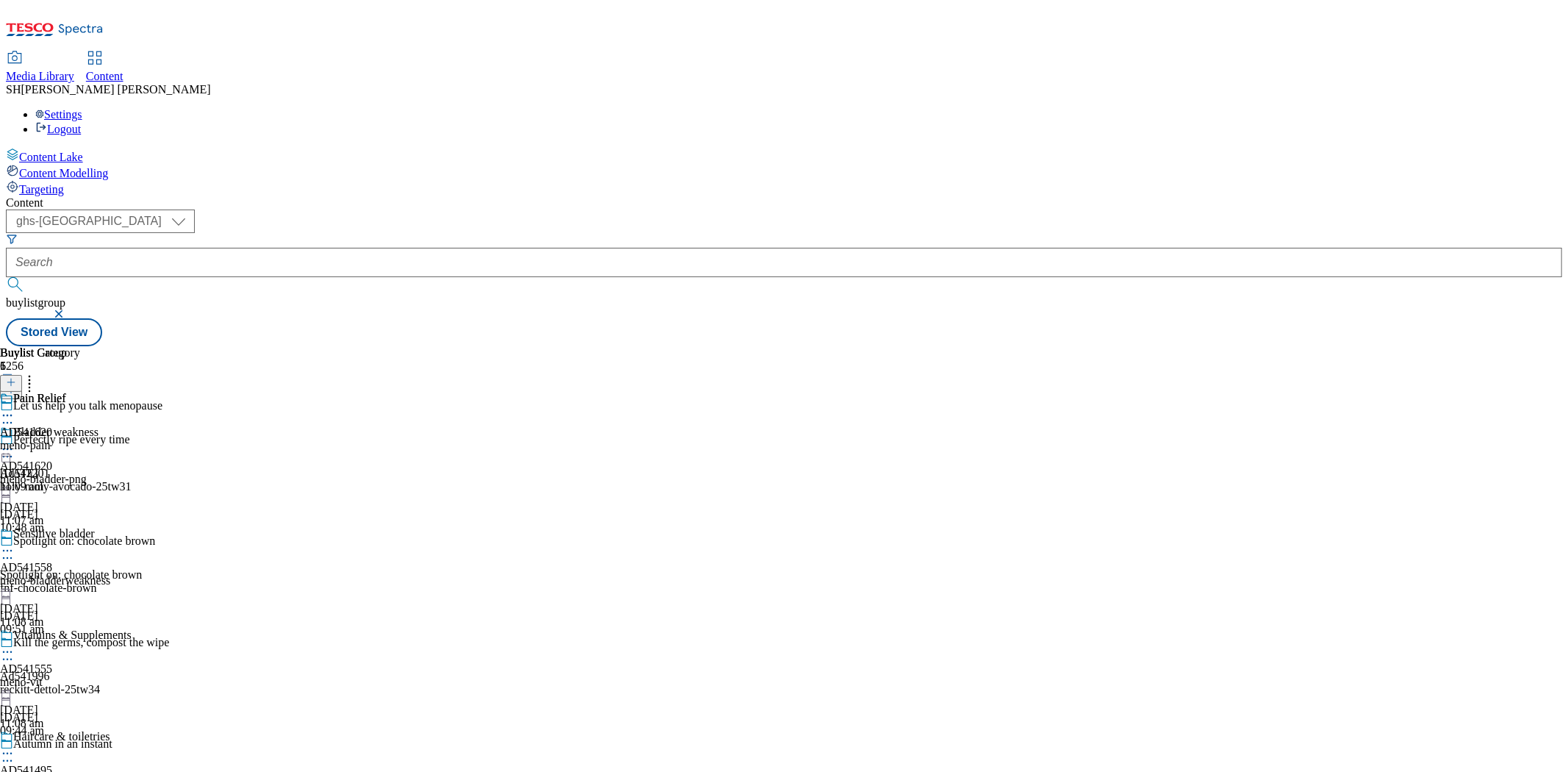
click at [15, 408] on icon at bounding box center [7, 415] width 15 height 15
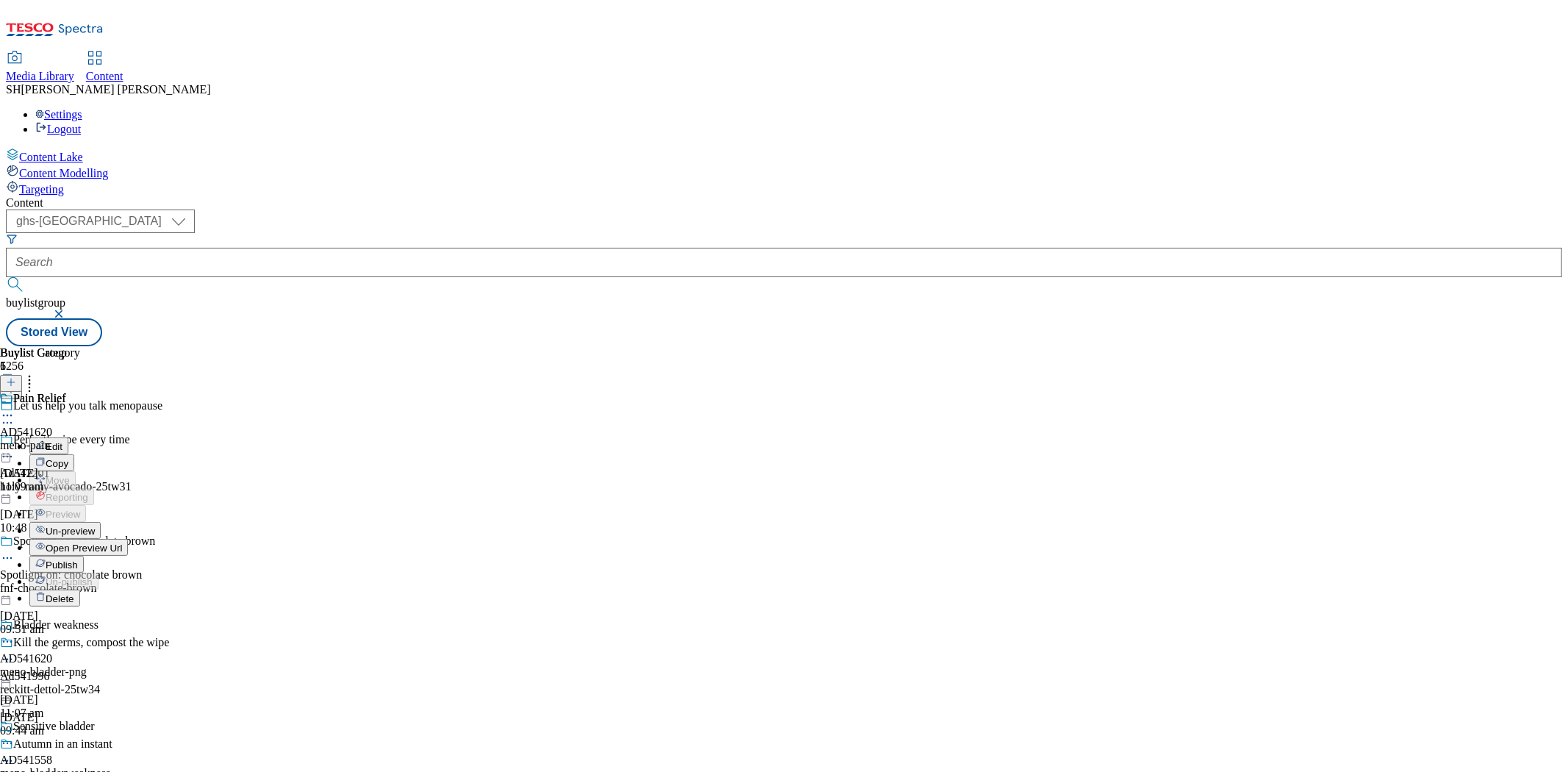
click at [78, 559] on span "Publish" at bounding box center [62, 564] width 32 height 11
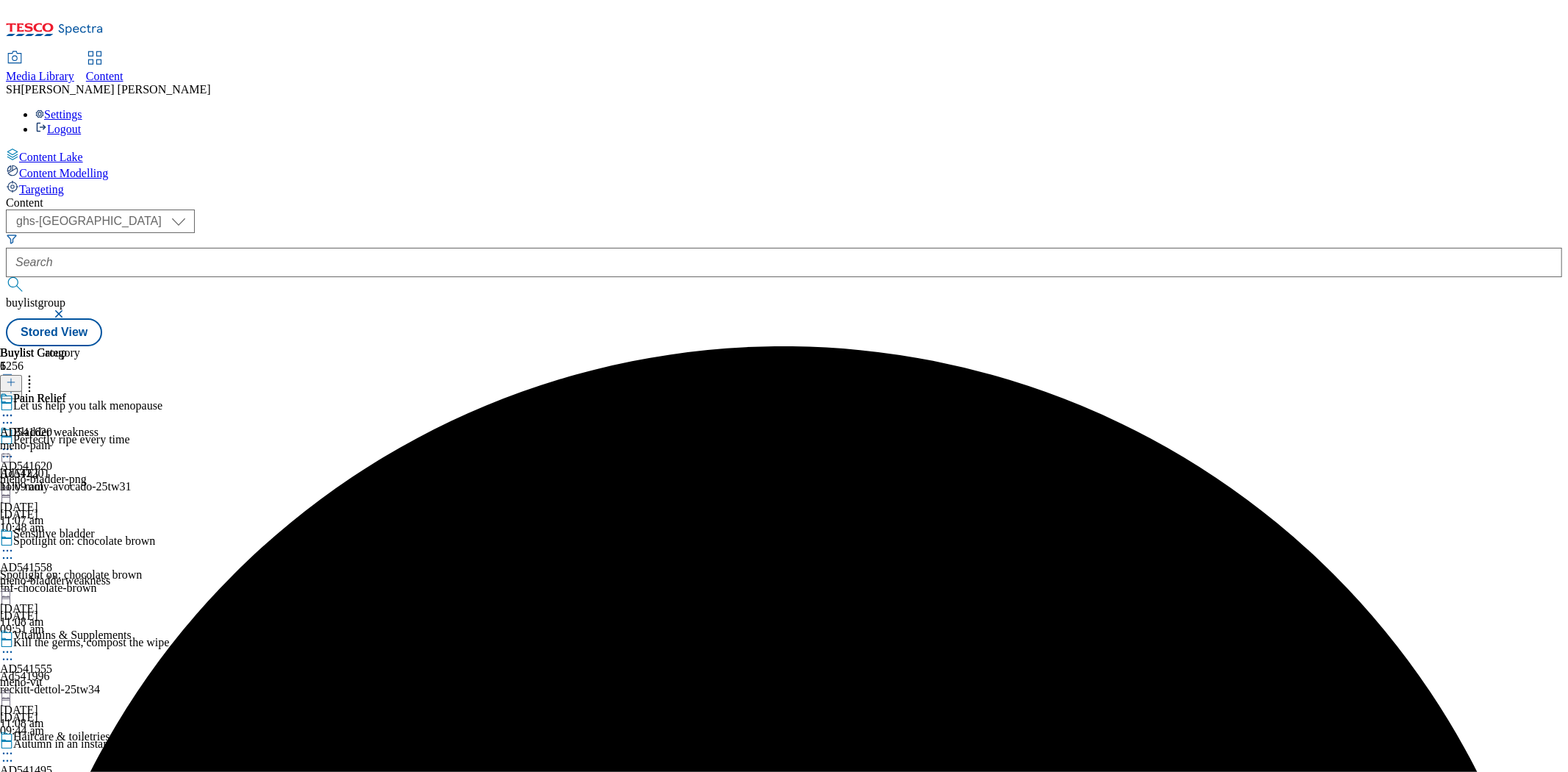
click at [9, 415] on circle at bounding box center [8, 415] width 2 height 2
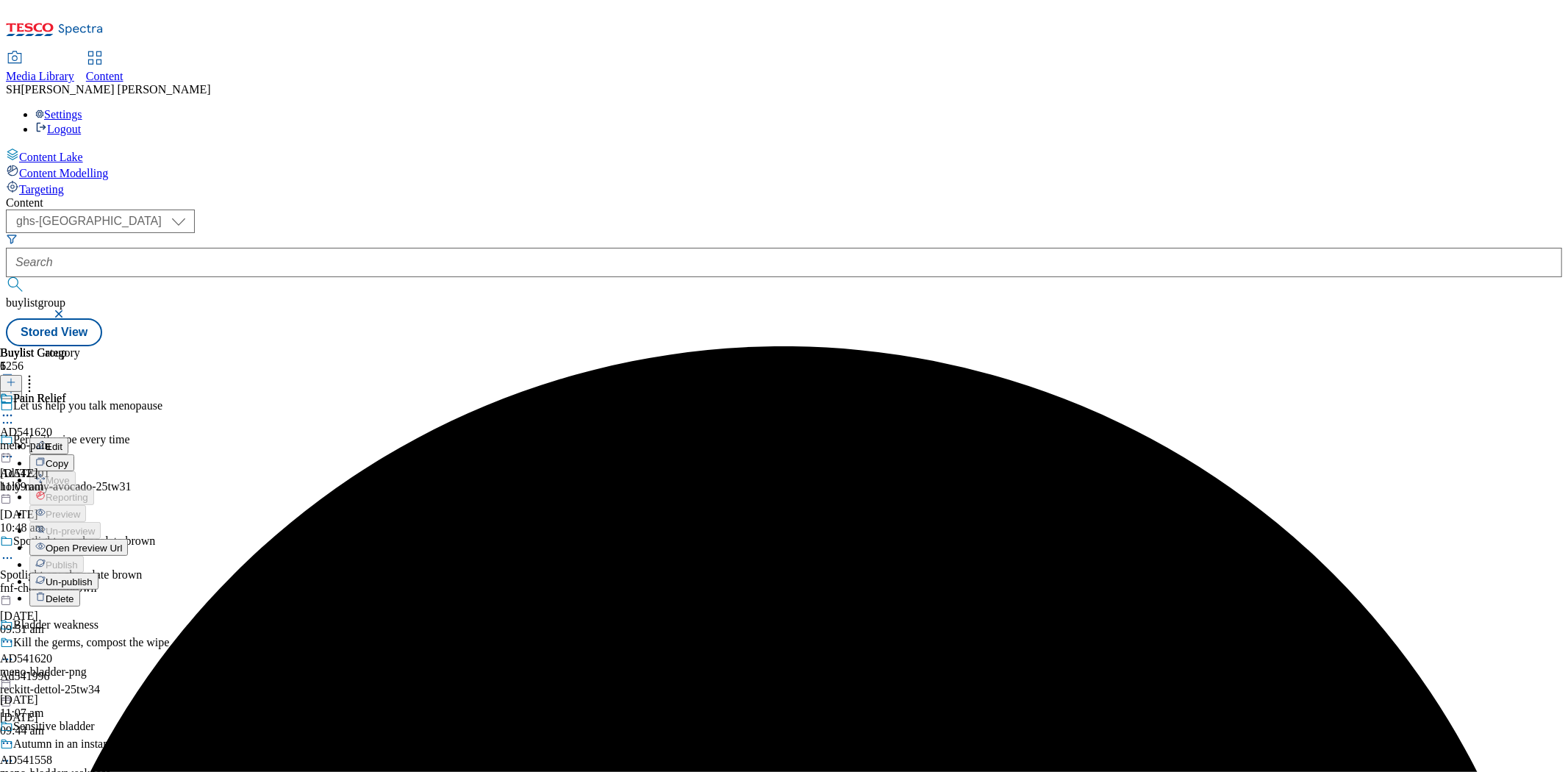
click at [122, 542] on span "Open Preview Url" at bounding box center [84, 548] width 76 height 11
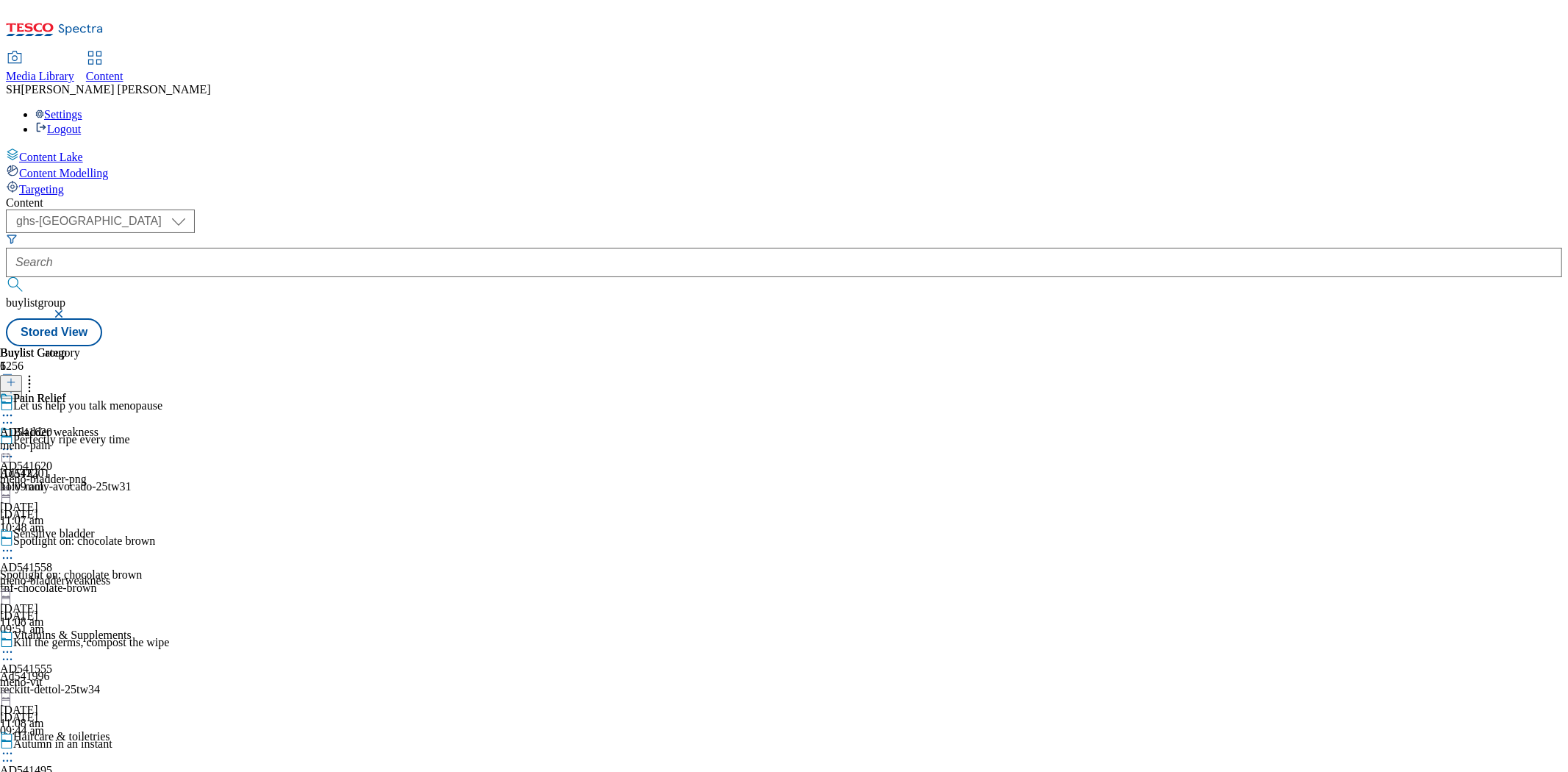
click at [15, 543] on icon at bounding box center [7, 550] width 15 height 15
click at [122, 677] on span "Open Preview Url" at bounding box center [84, 683] width 76 height 11
